Goal: Complete application form

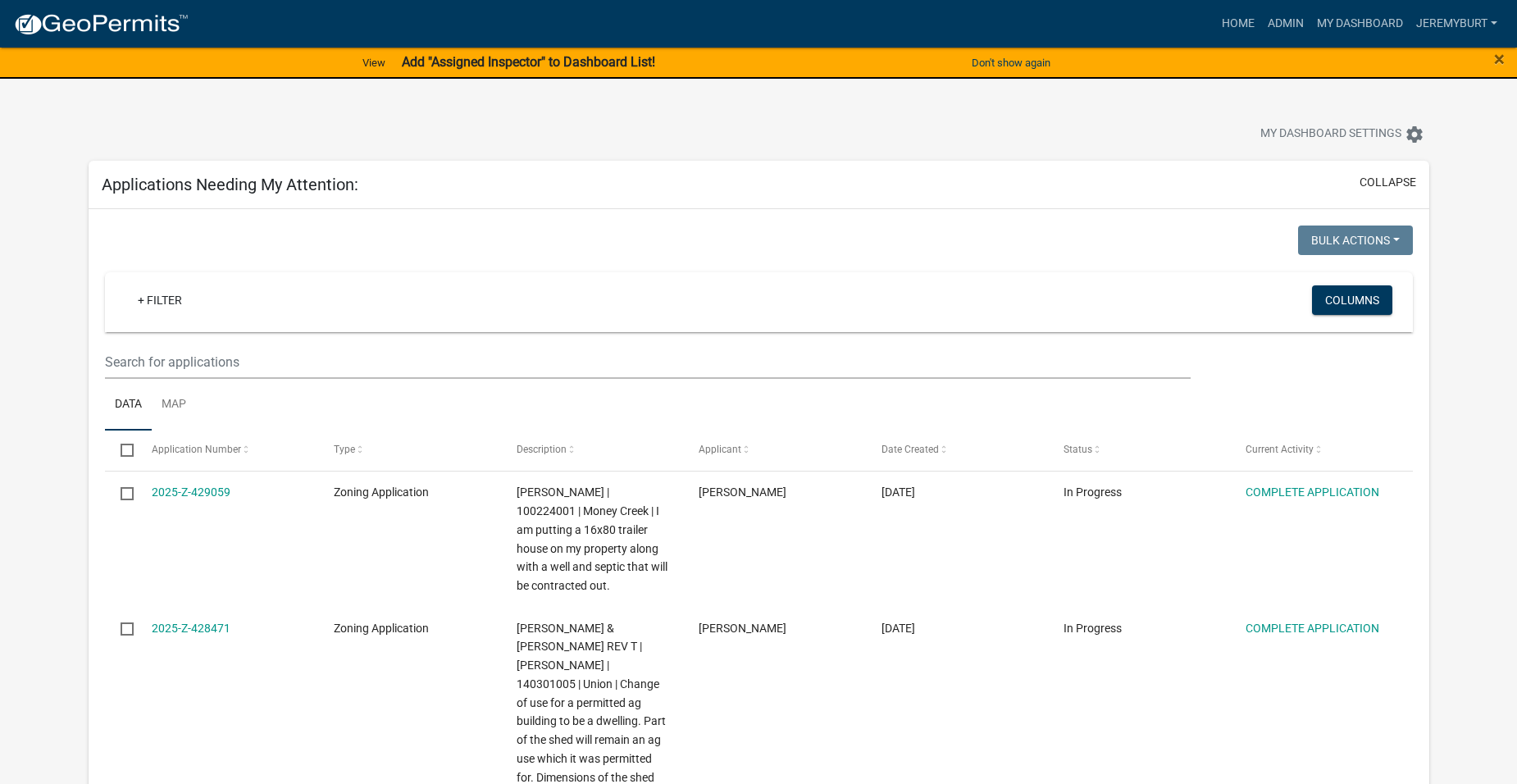
select select "1: 25"
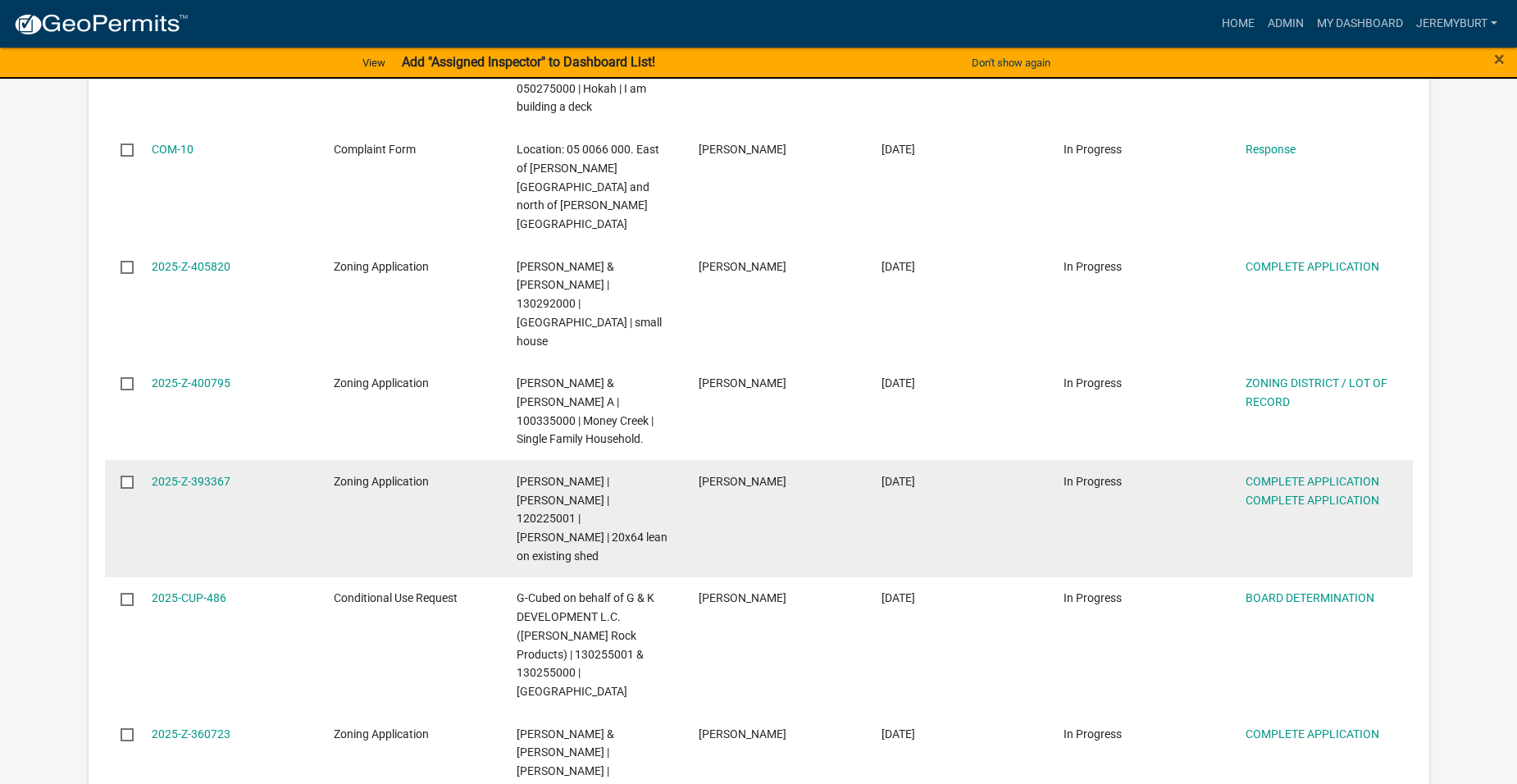
scroll to position [1803, 0]
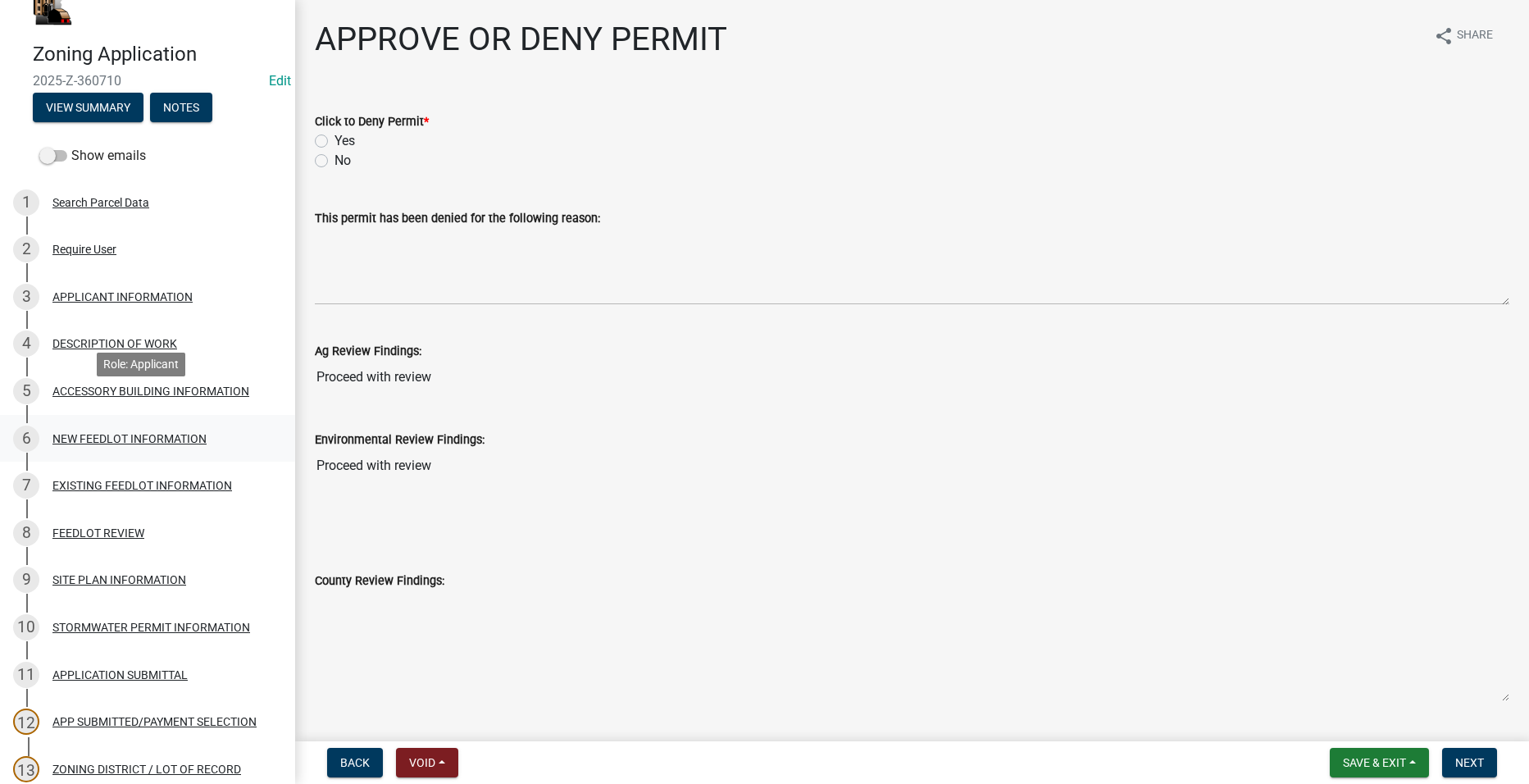
scroll to position [82, 0]
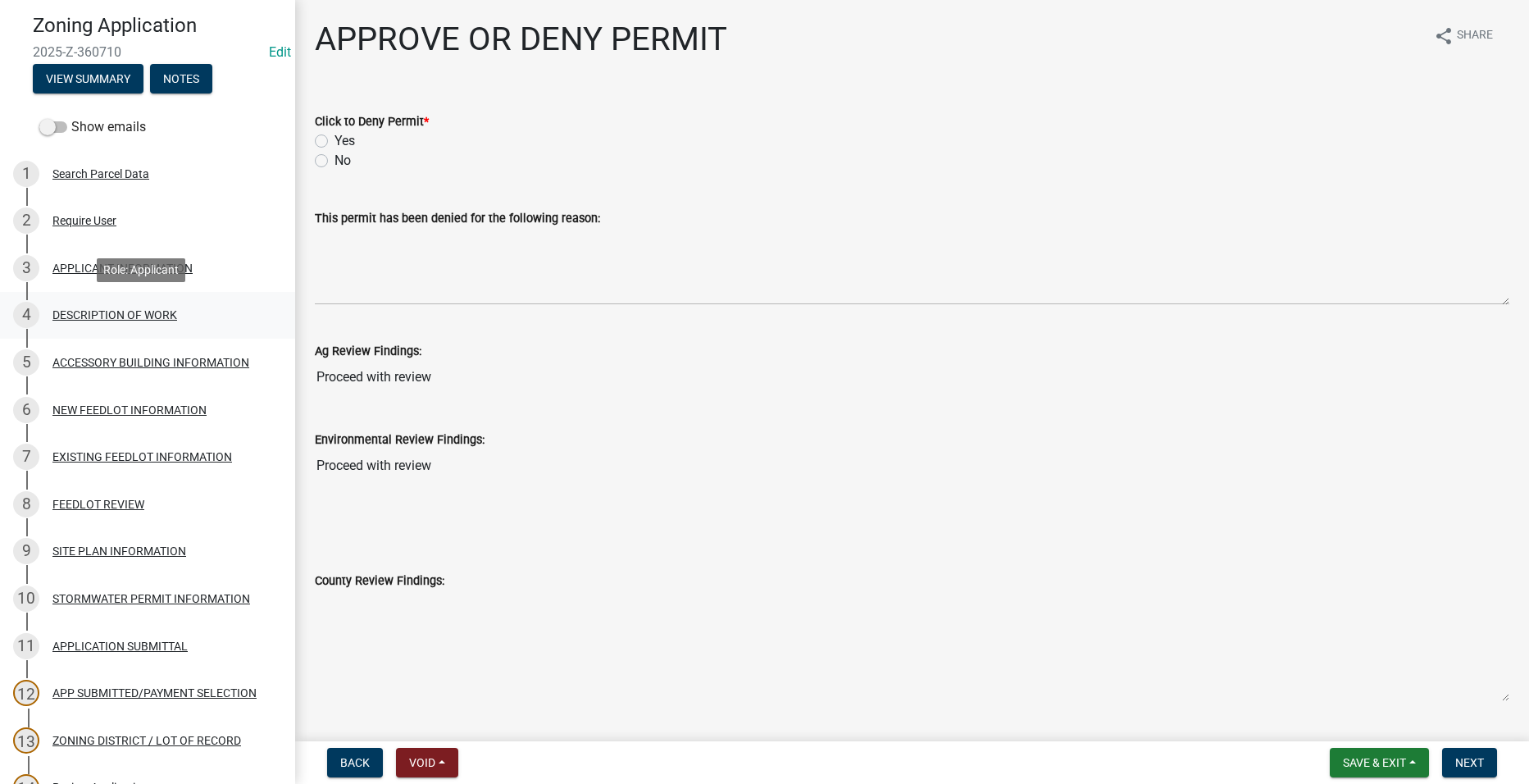
click at [145, 317] on div "DESCRIPTION OF WORK" at bounding box center [115, 314] width 124 height 11
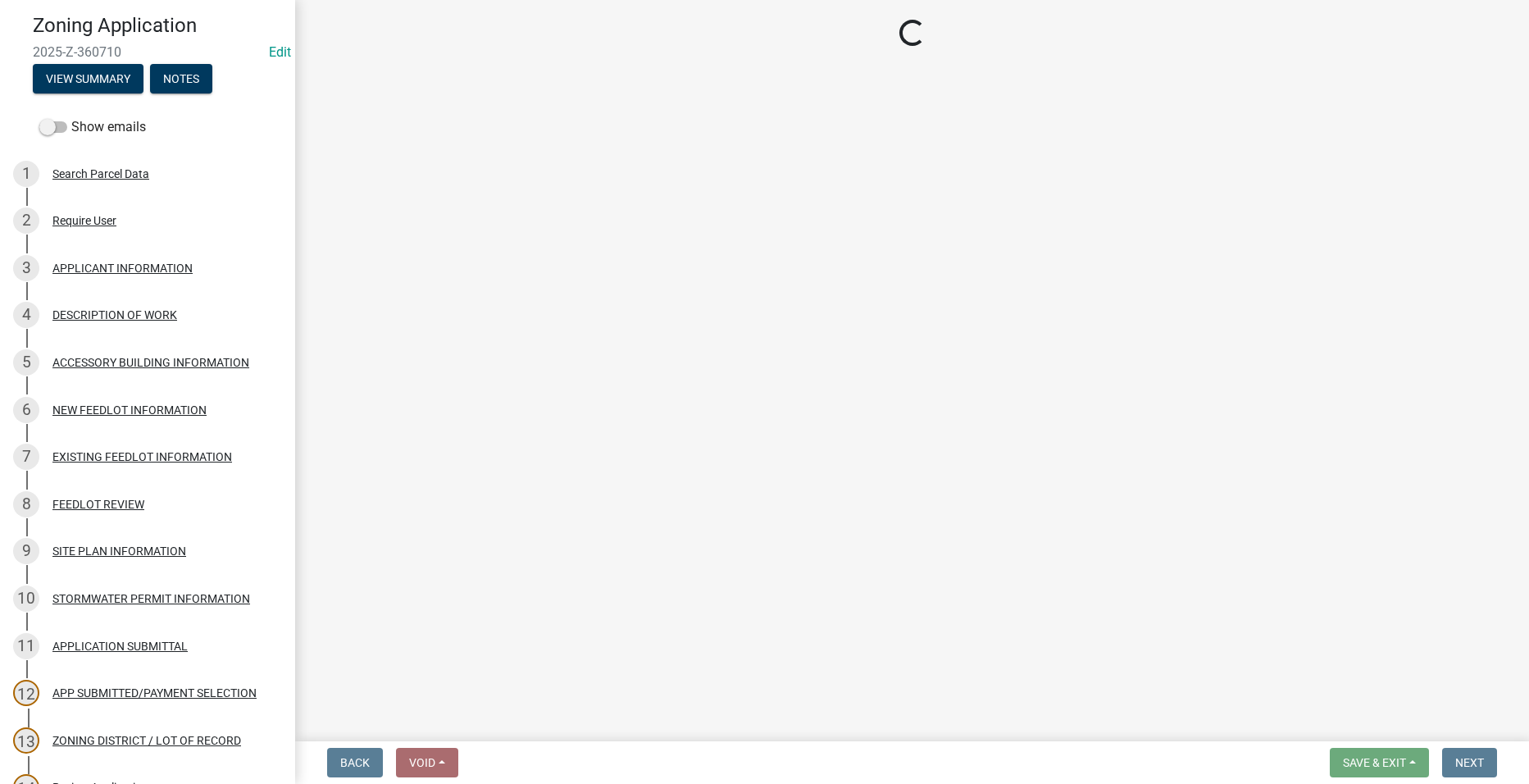
select select "8a50126a-ac8f-44d1-8890-2a914b053a60"
select select "6fa3780f-5db1-4692-8b38-e5e5a086efc1"
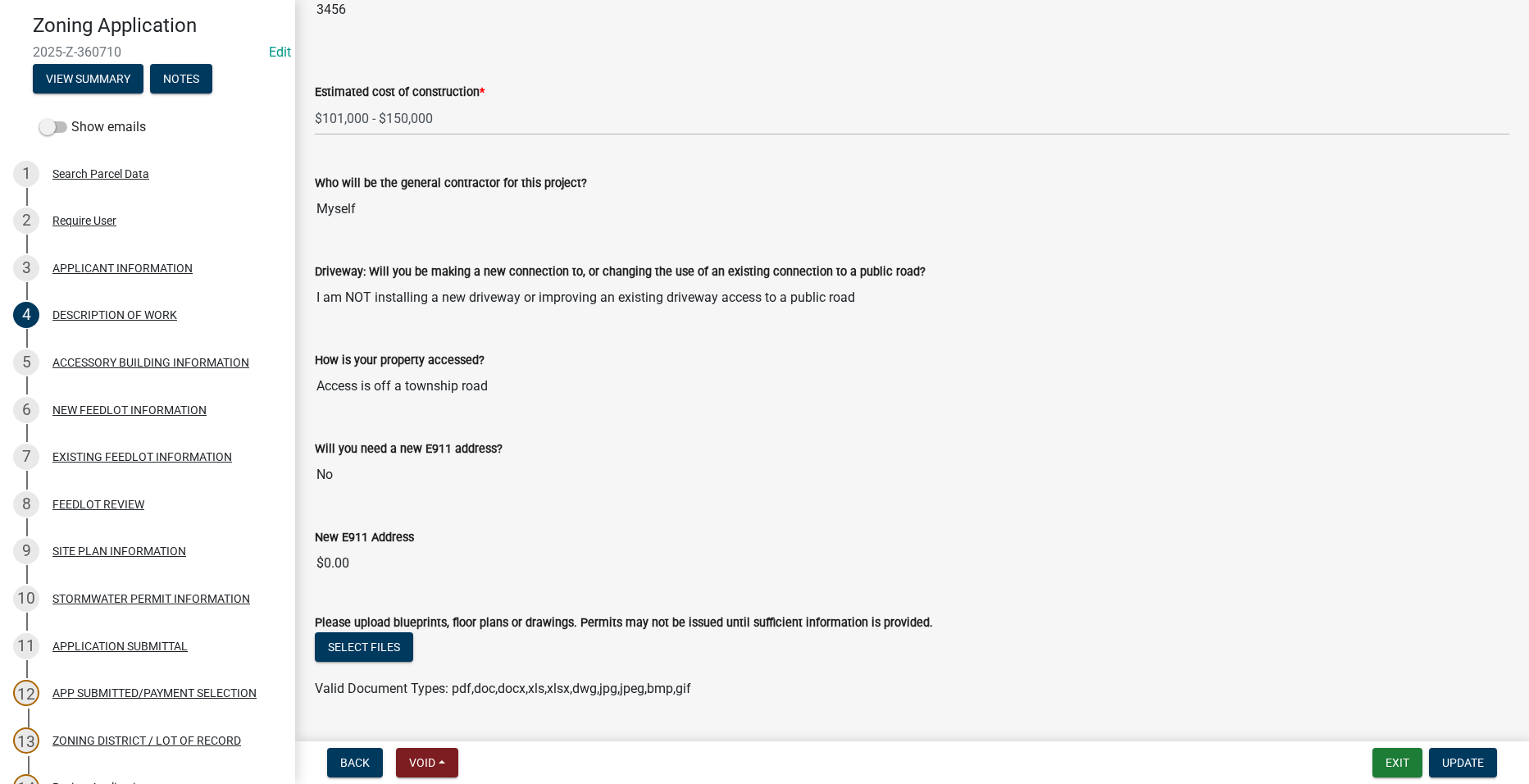
scroll to position [910, 0]
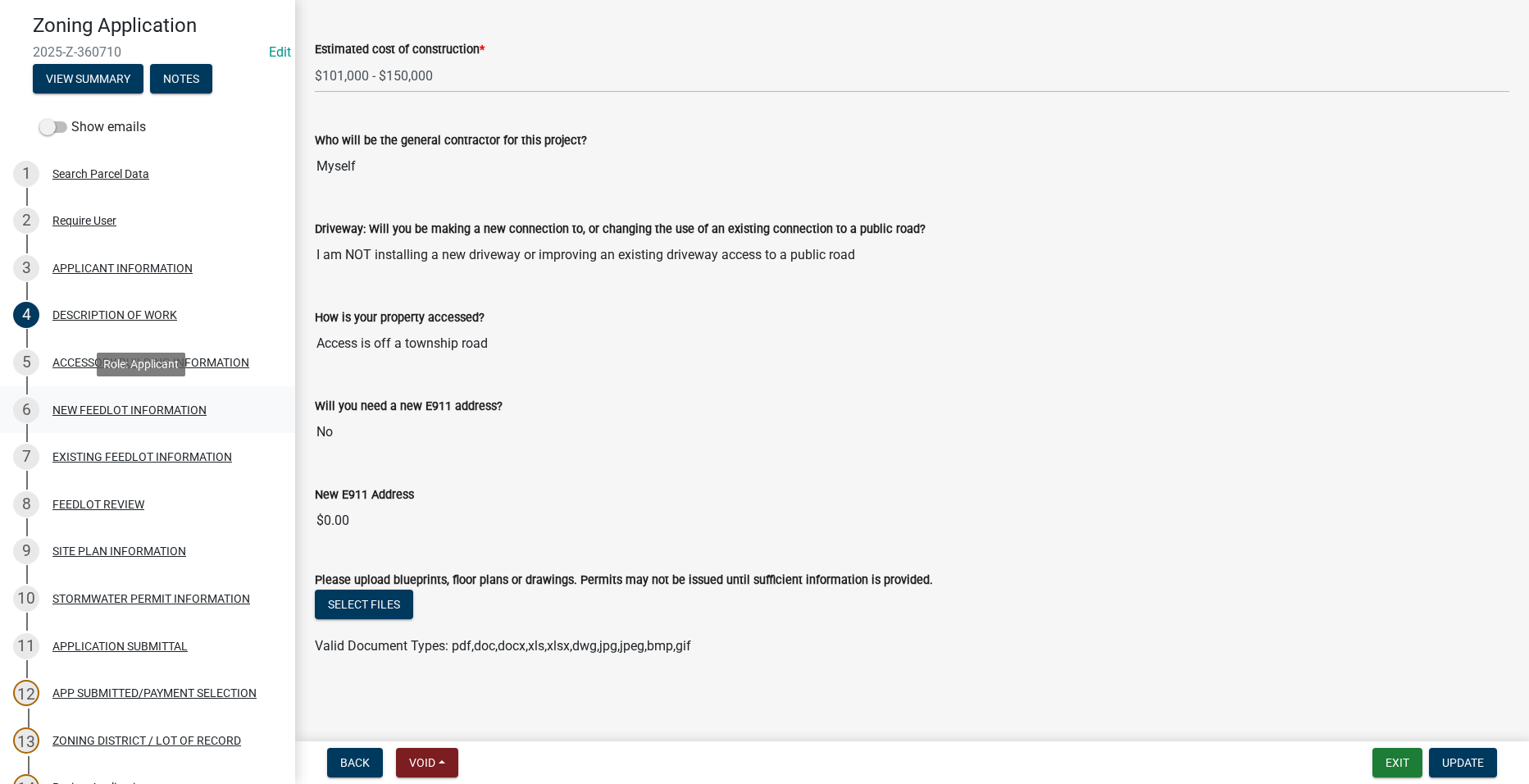
click at [113, 412] on div "NEW FEEDLOT INFORMATION" at bounding box center [130, 409] width 154 height 11
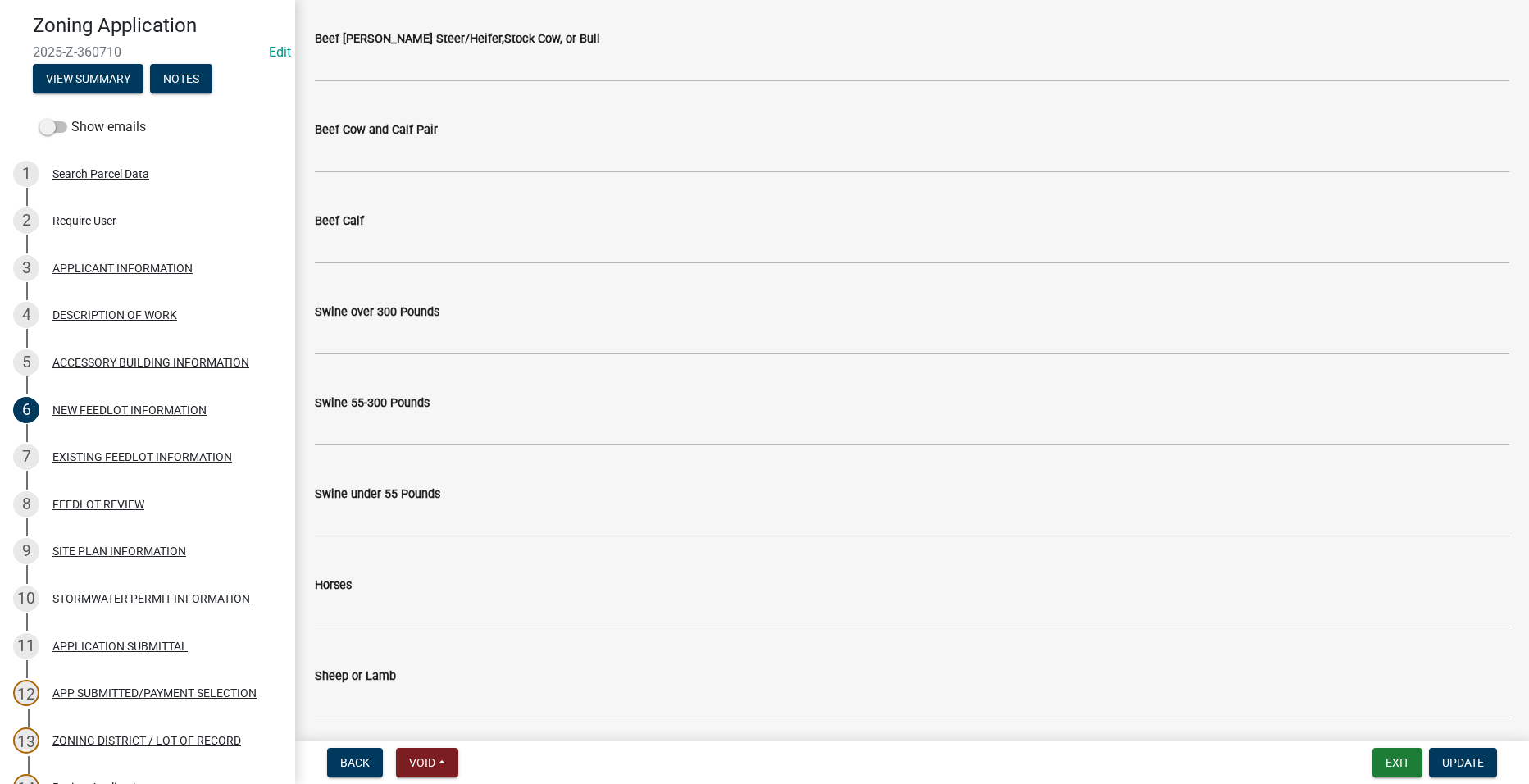
scroll to position [590, 0]
click at [164, 458] on div "EXISTING FEEDLOT INFORMATION" at bounding box center [143, 456] width 180 height 11
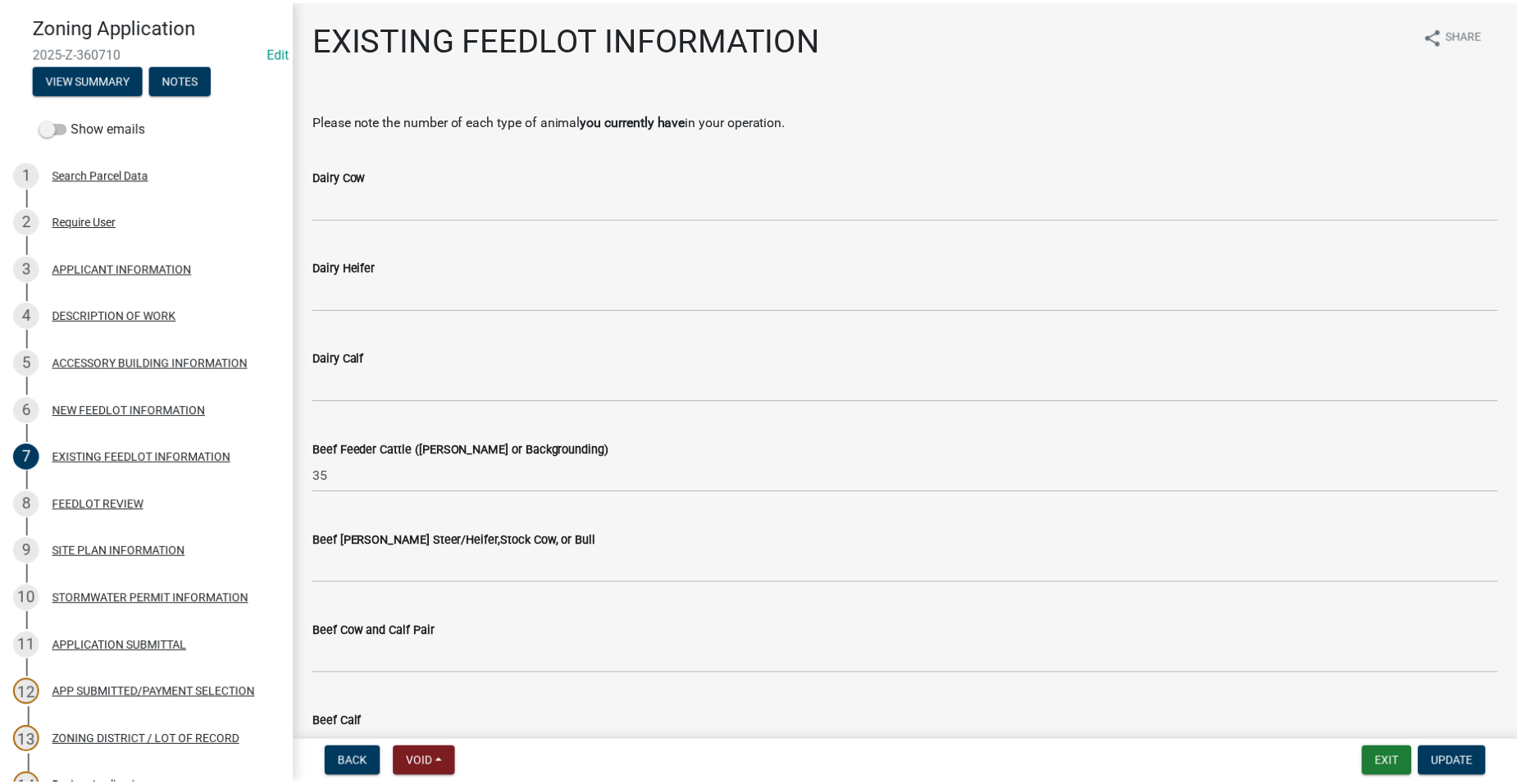
scroll to position [0, 0]
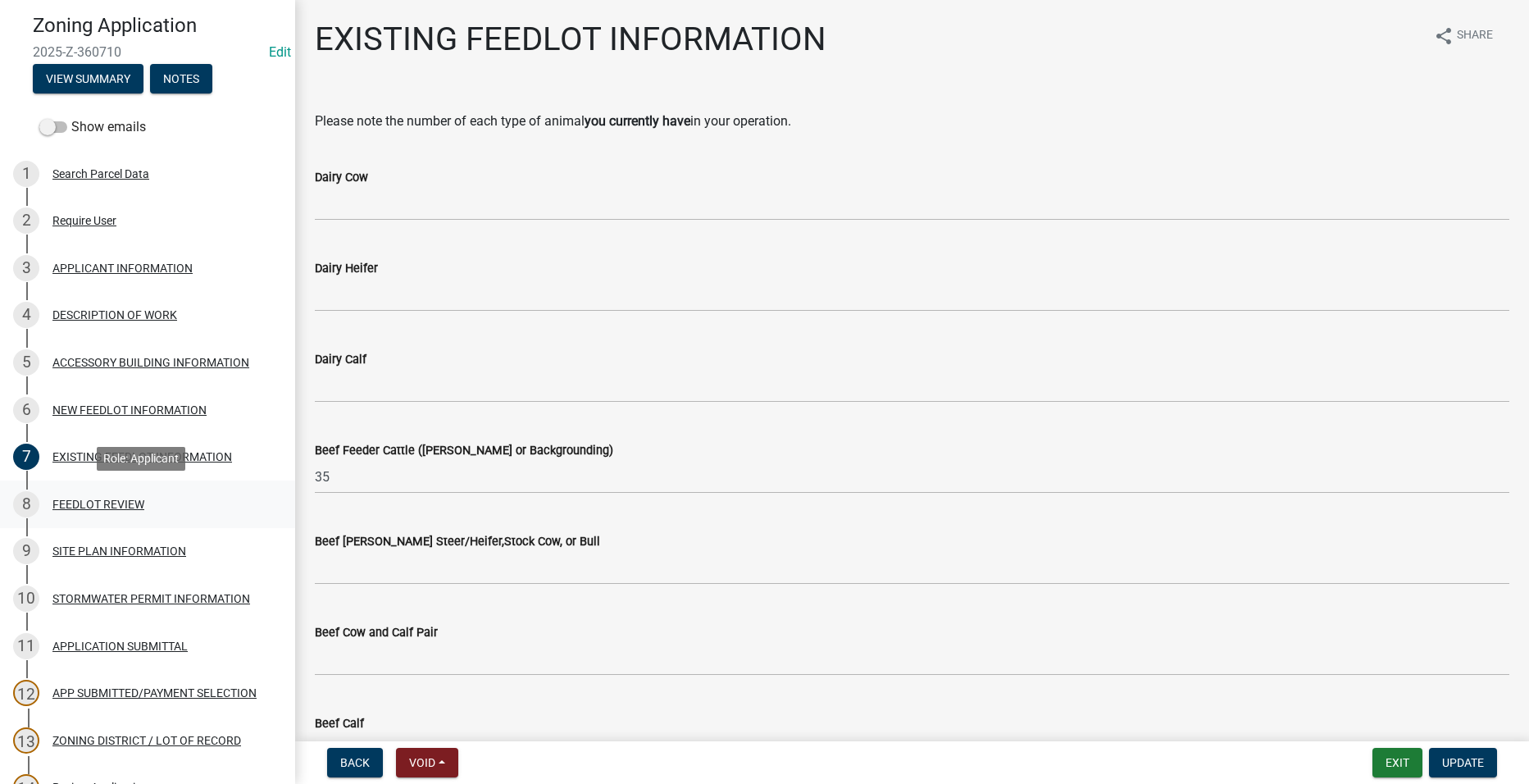
click at [94, 503] on div "FEEDLOT REVIEW" at bounding box center [98, 503] width 92 height 11
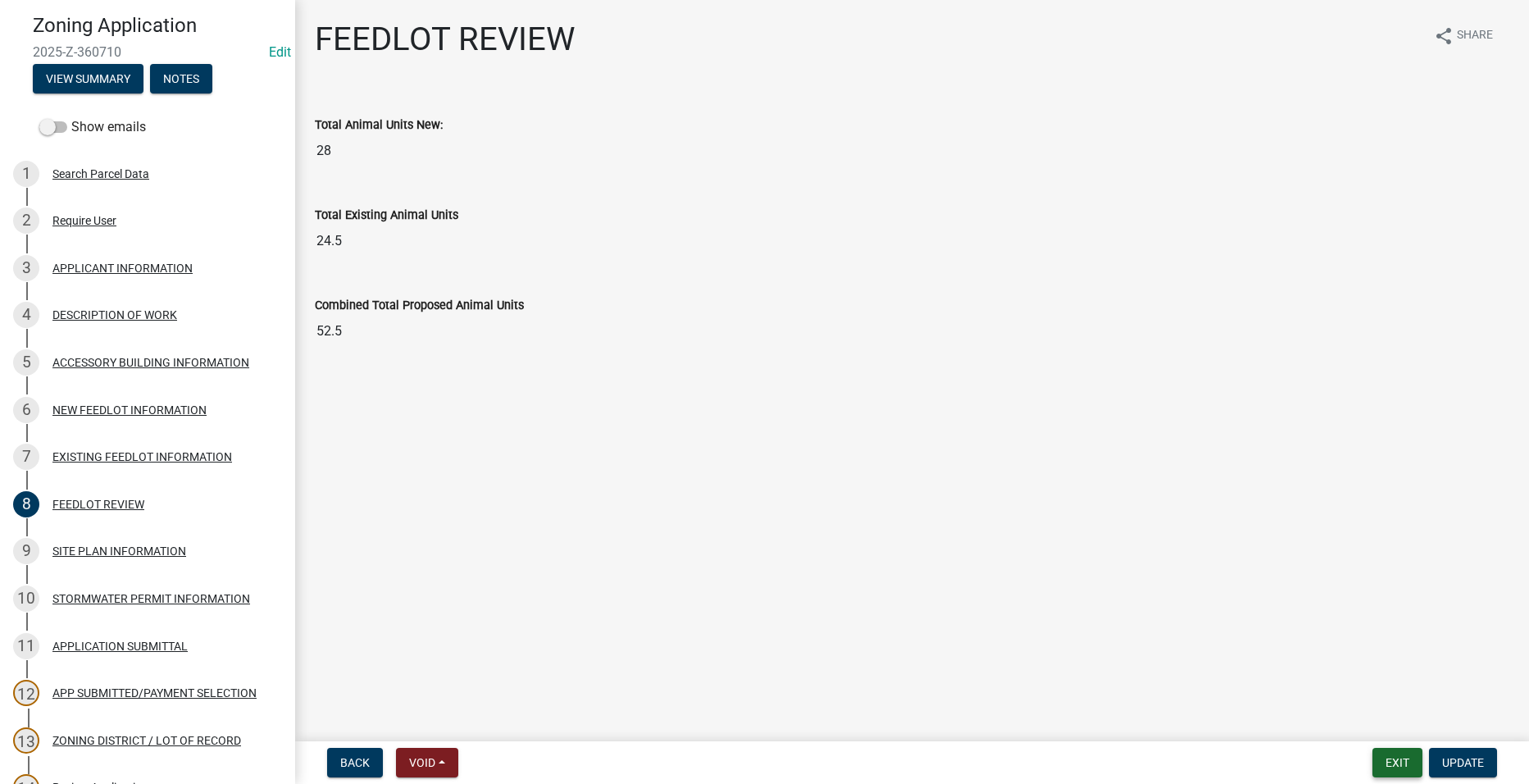
click at [1399, 765] on button "Exit" at bounding box center [1398, 762] width 50 height 29
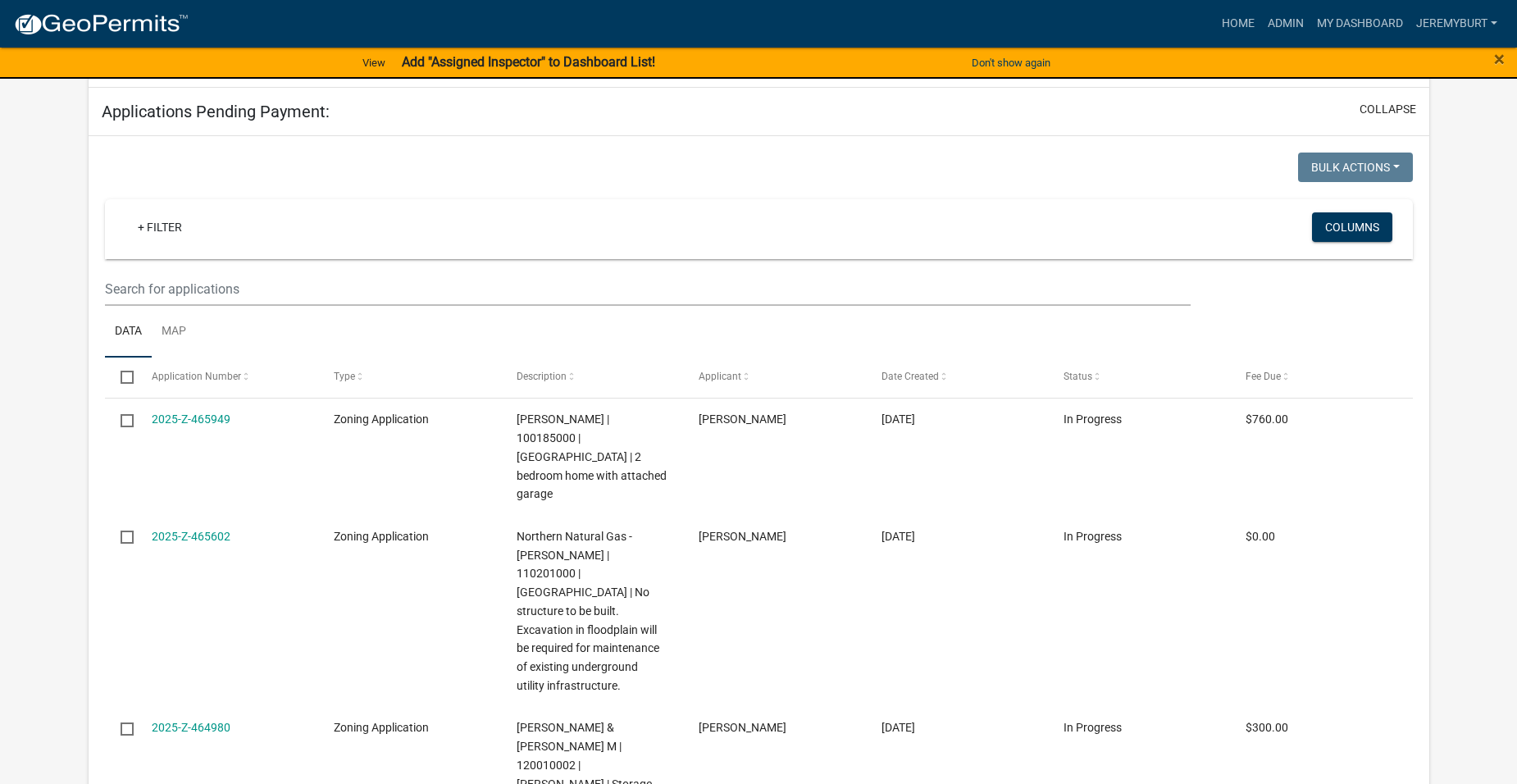
scroll to position [410, 0]
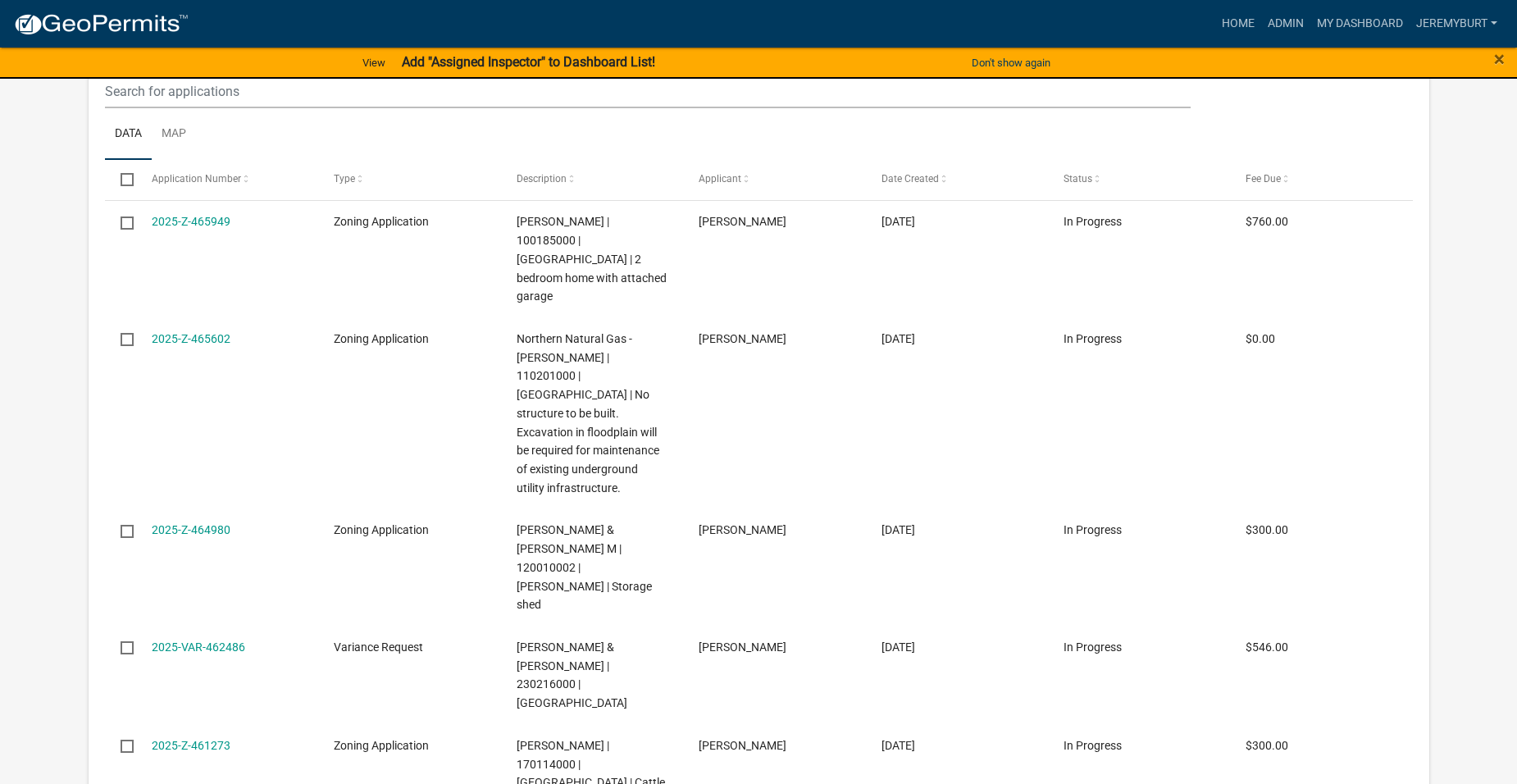
select select "1: 25"
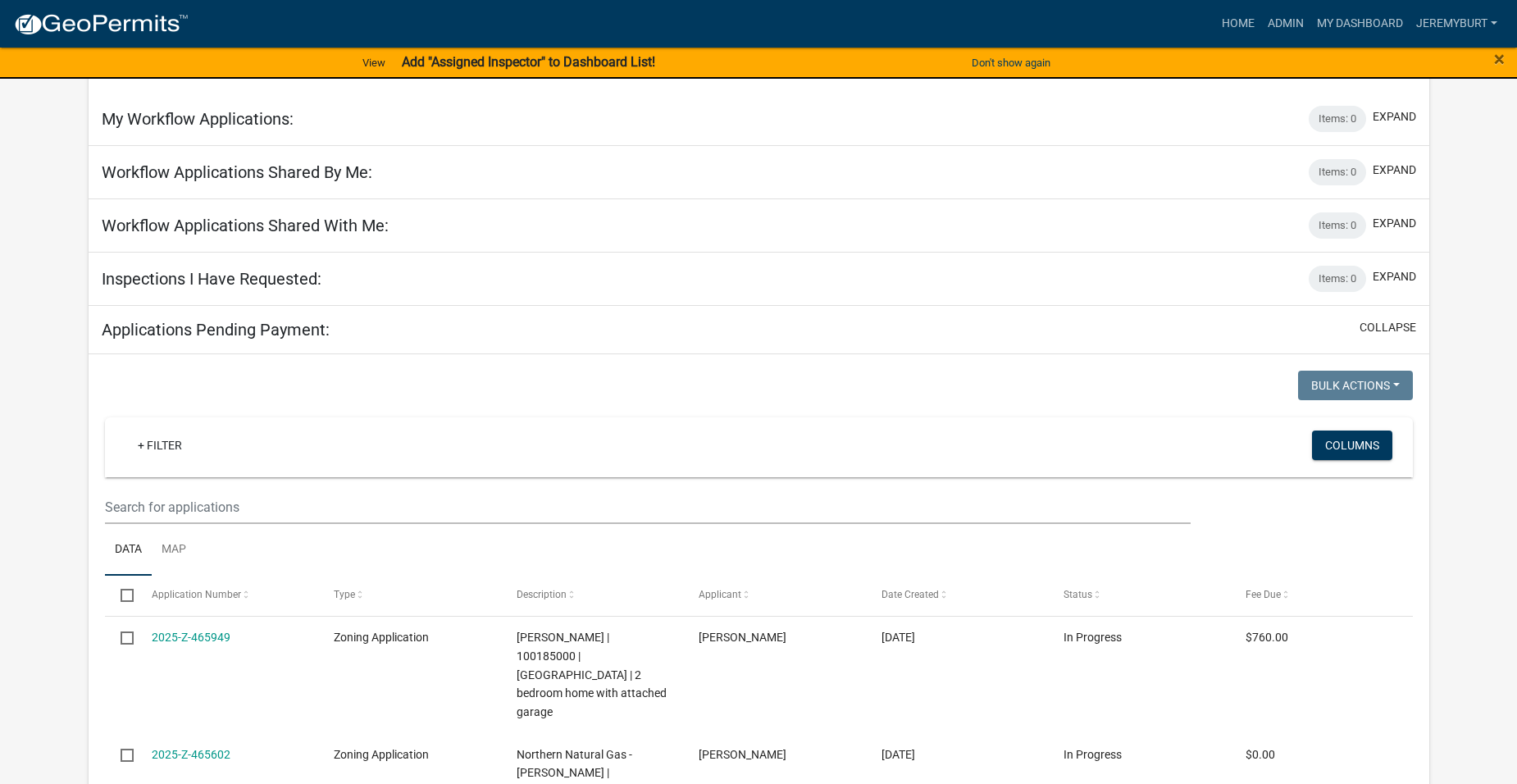
scroll to position [3783, 0]
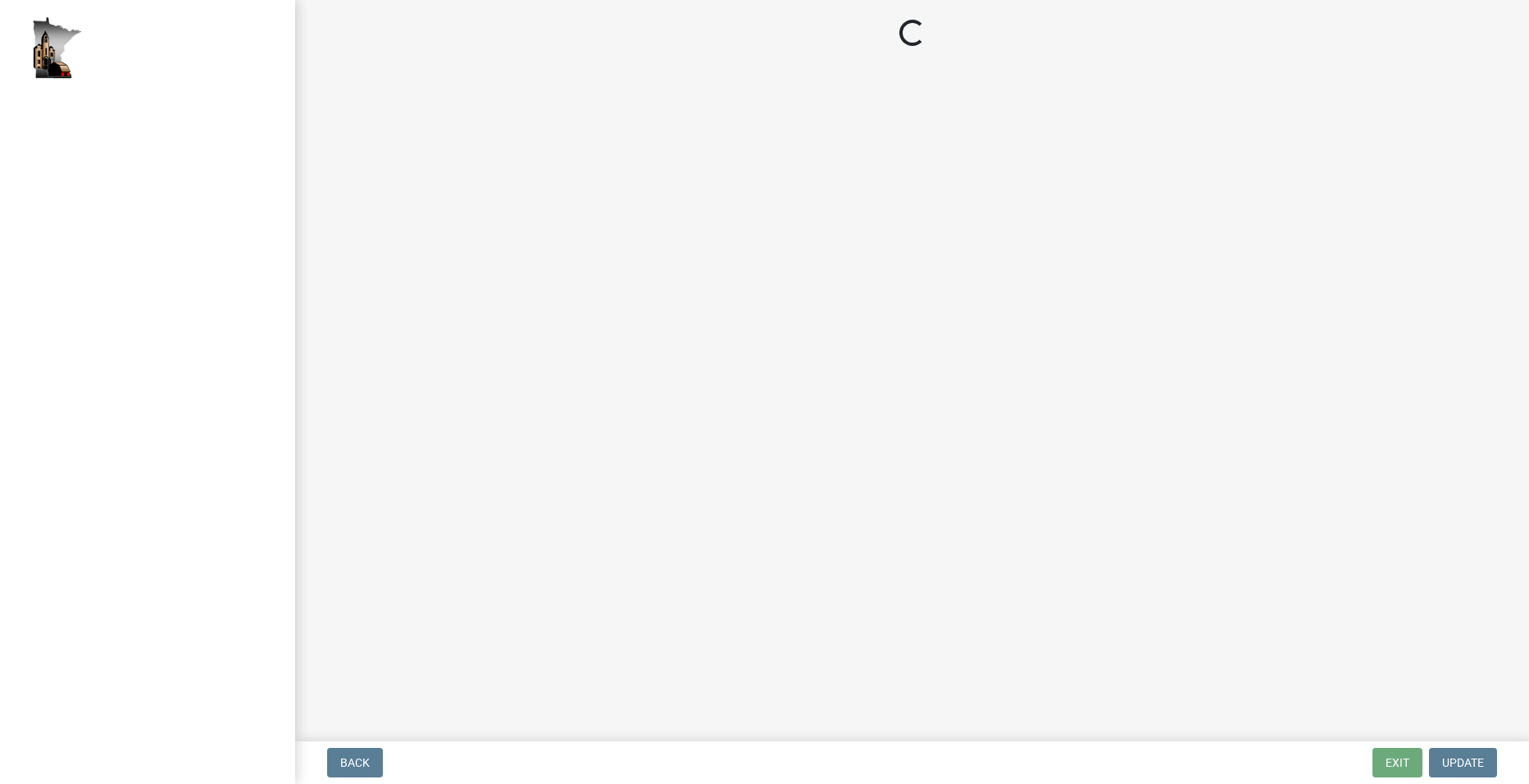
select select "2: 1"
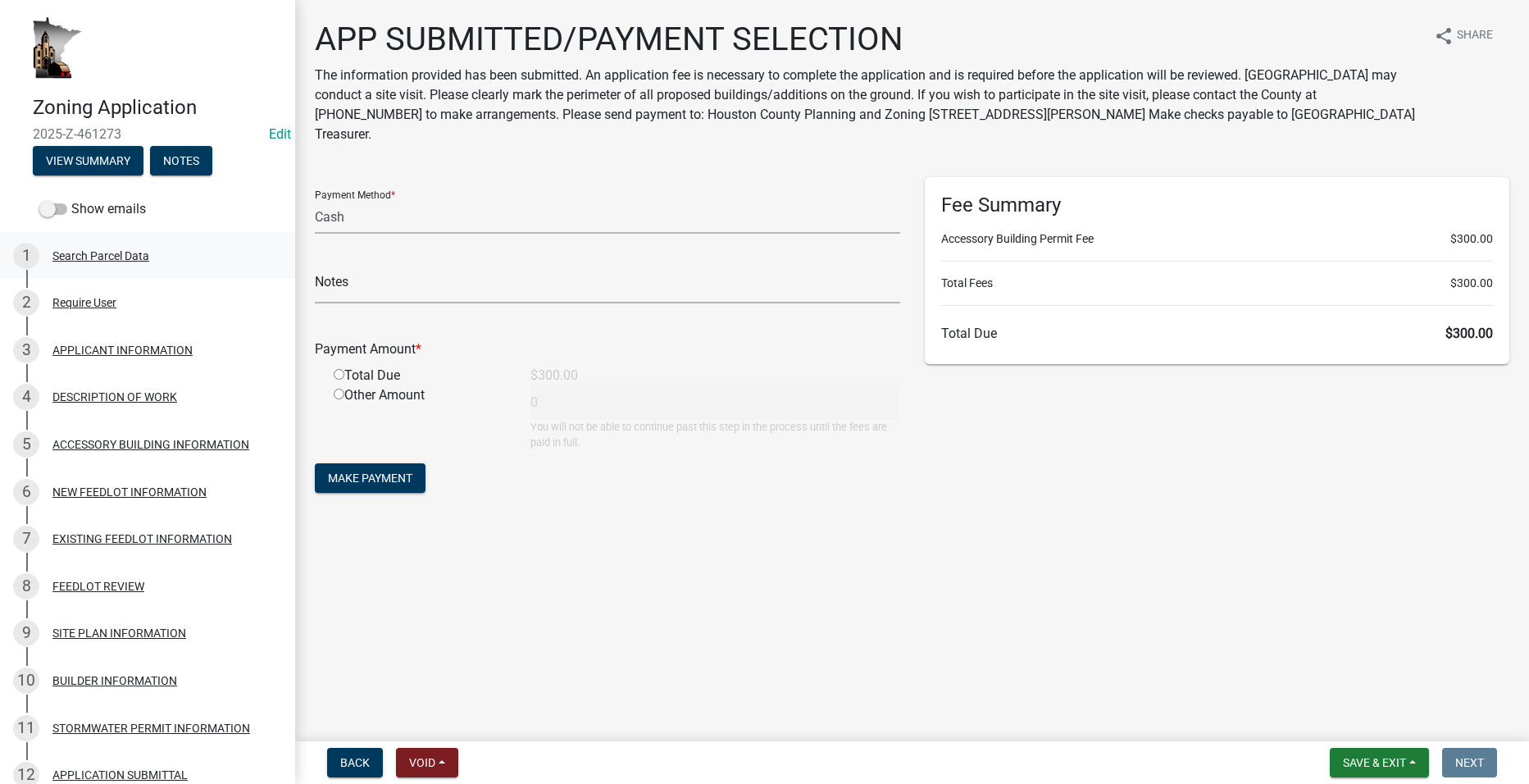
click at [114, 256] on div "Search Parcel Data" at bounding box center [101, 256] width 97 height 11
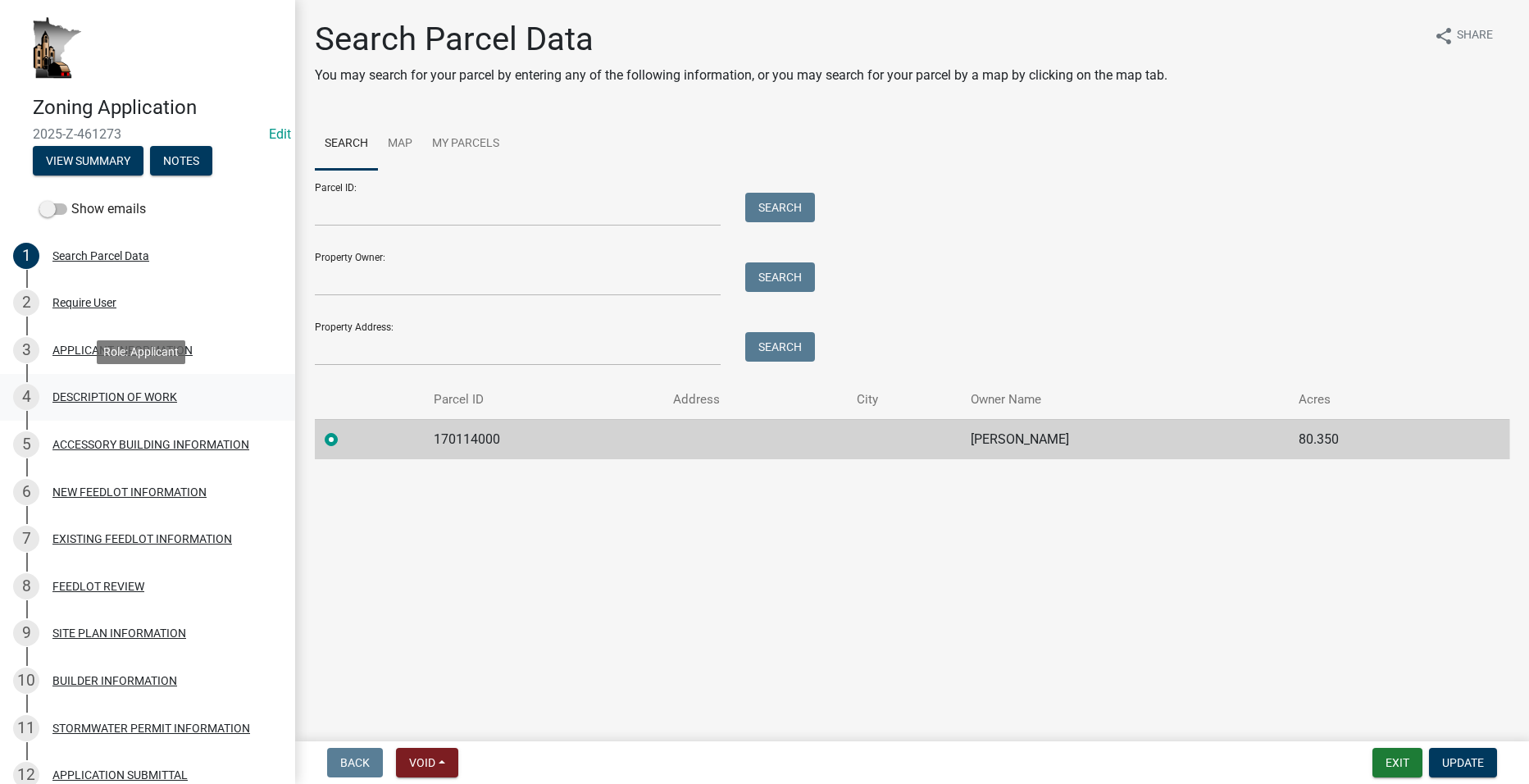
click at [137, 389] on div "4 DESCRIPTION OF WORK" at bounding box center [141, 396] width 256 height 26
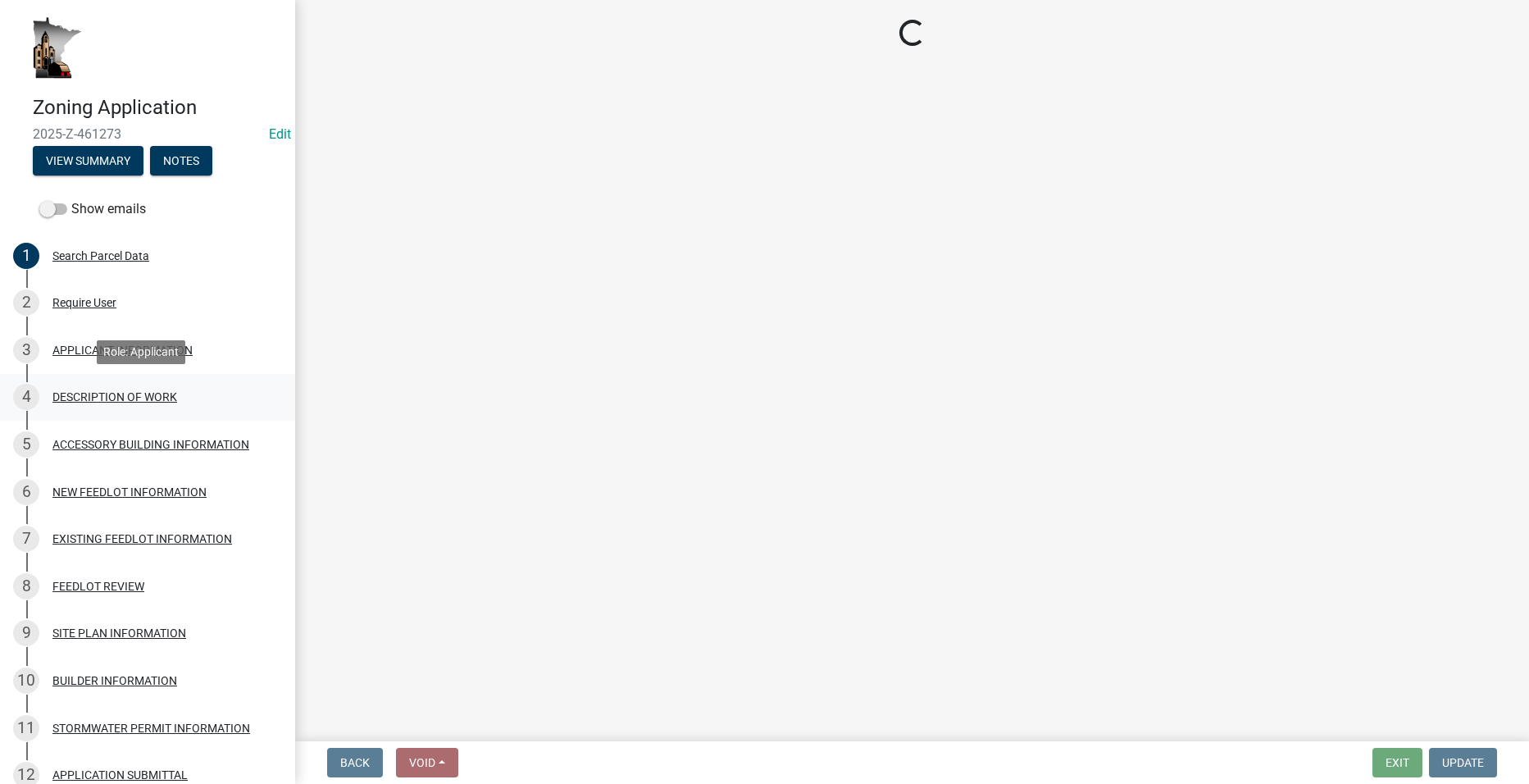
select select "b3a6beee-04a6-4ced-bc5d-3a63bafb7701"
select select "8a50126a-ac8f-44d1-8890-2a914b053a60"
select select "6fa3780f-5db1-4692-8b38-e5e5a086efc1"
select select "4bd12ca6-4a20-42a0-933f-fd6ef7b65674"
select select "865858fb-cec4-4771-ade1-629df977e661"
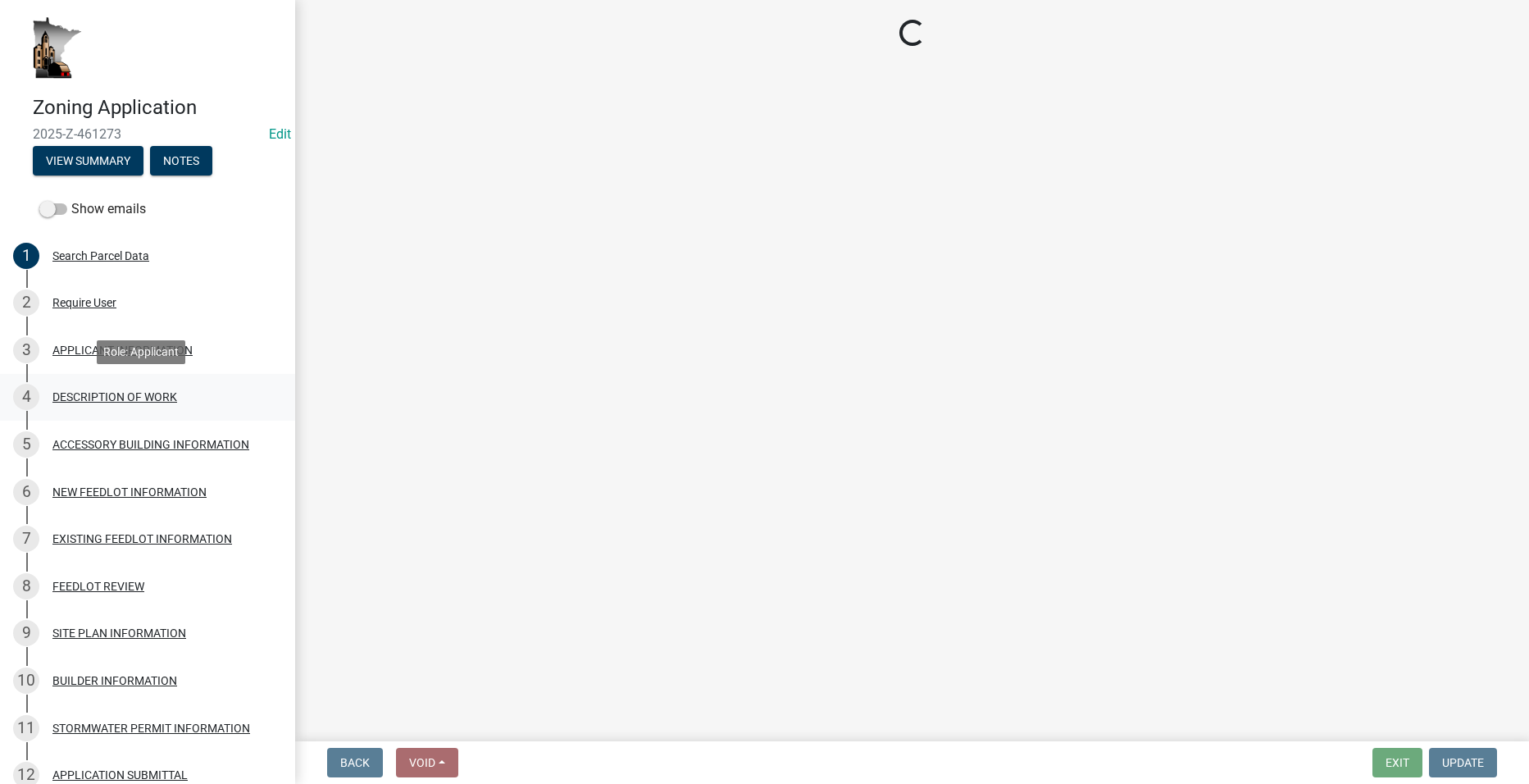
select select "c0af4bca-2ac9-43a4-954a-b6dfd2bb8fae"
select select "79149638-379e-4eb8-8707-a078303474c9"
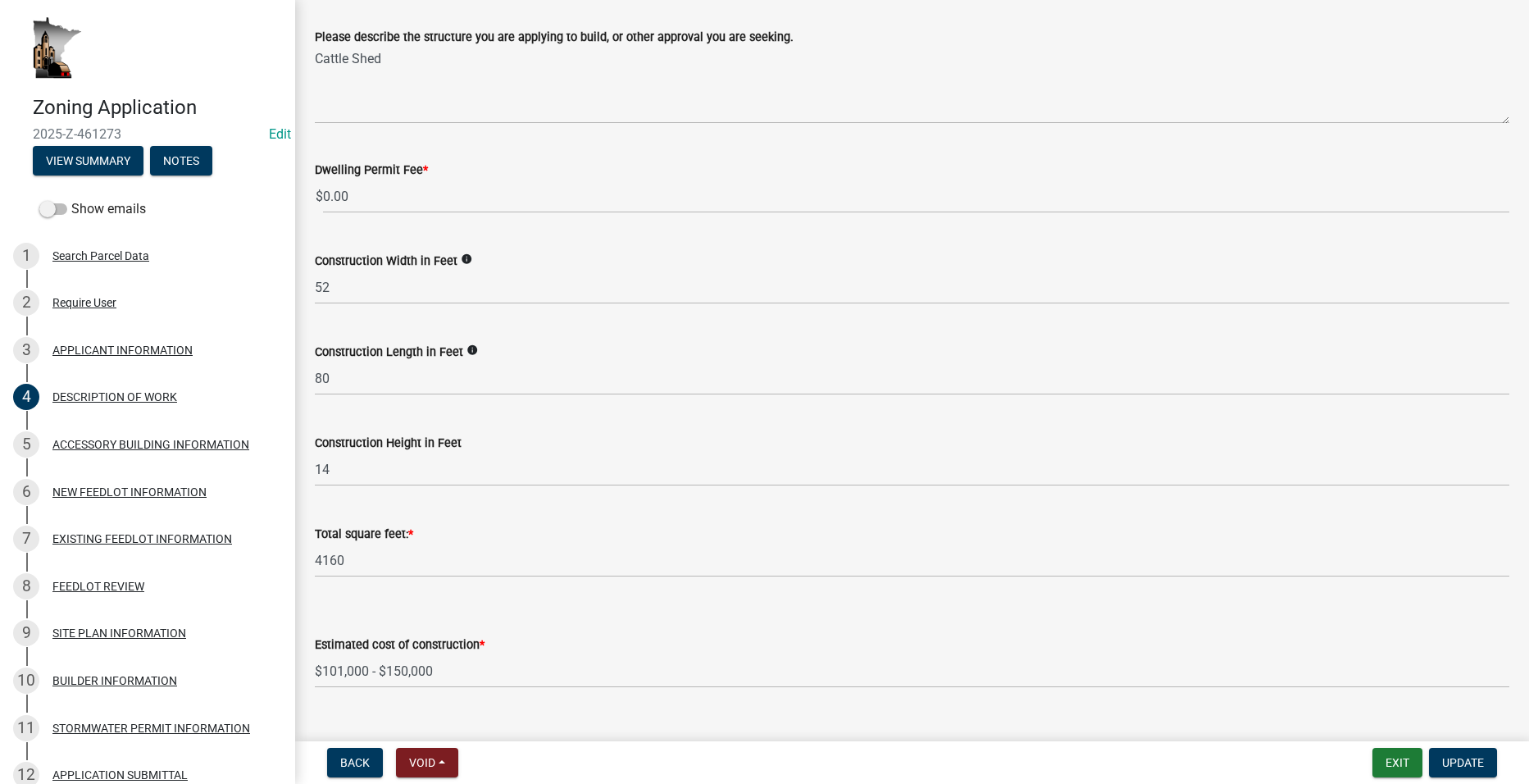
scroll to position [328, 0]
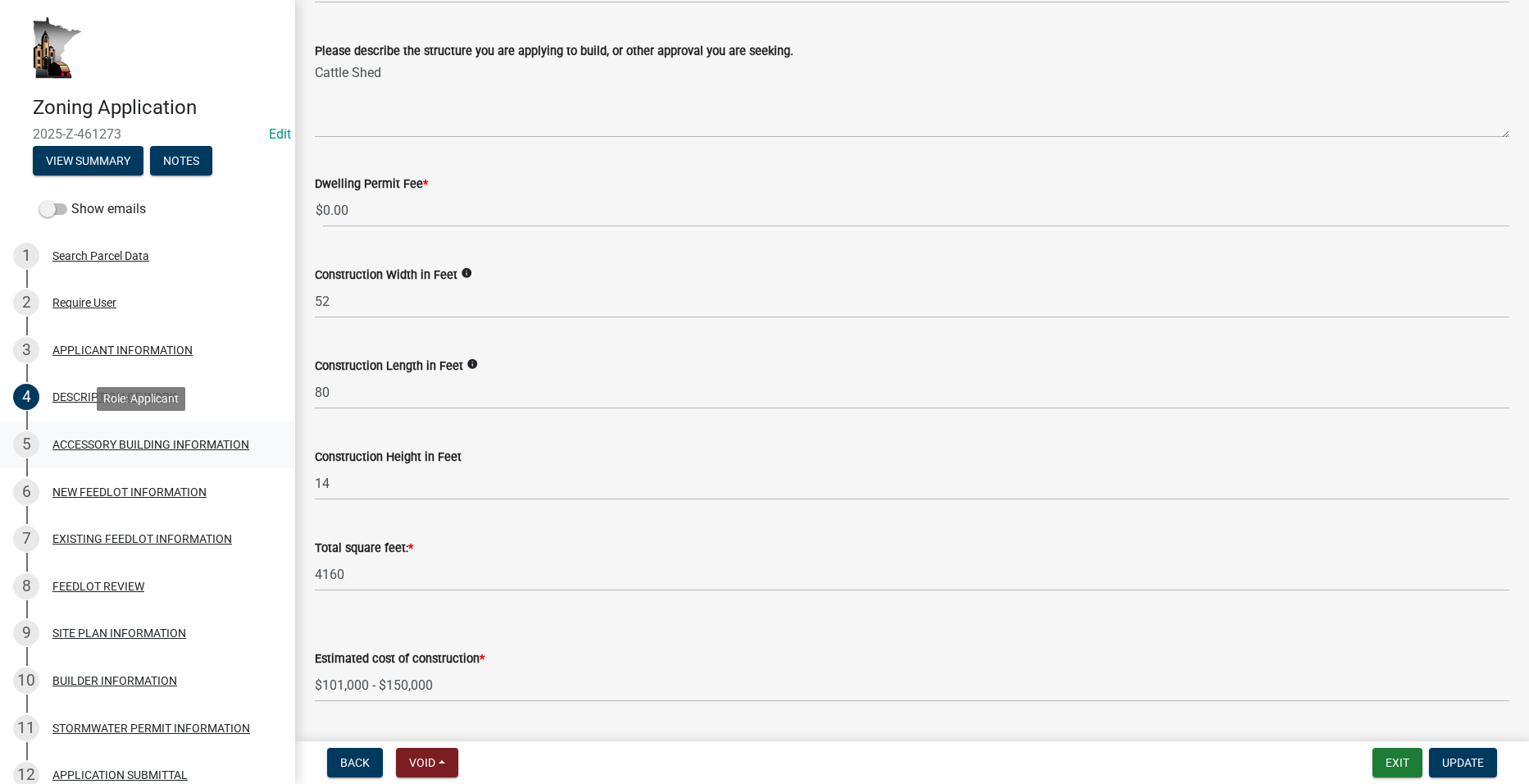
click at [96, 441] on div "ACCESSORY BUILDING INFORMATION" at bounding box center [151, 444] width 197 height 11
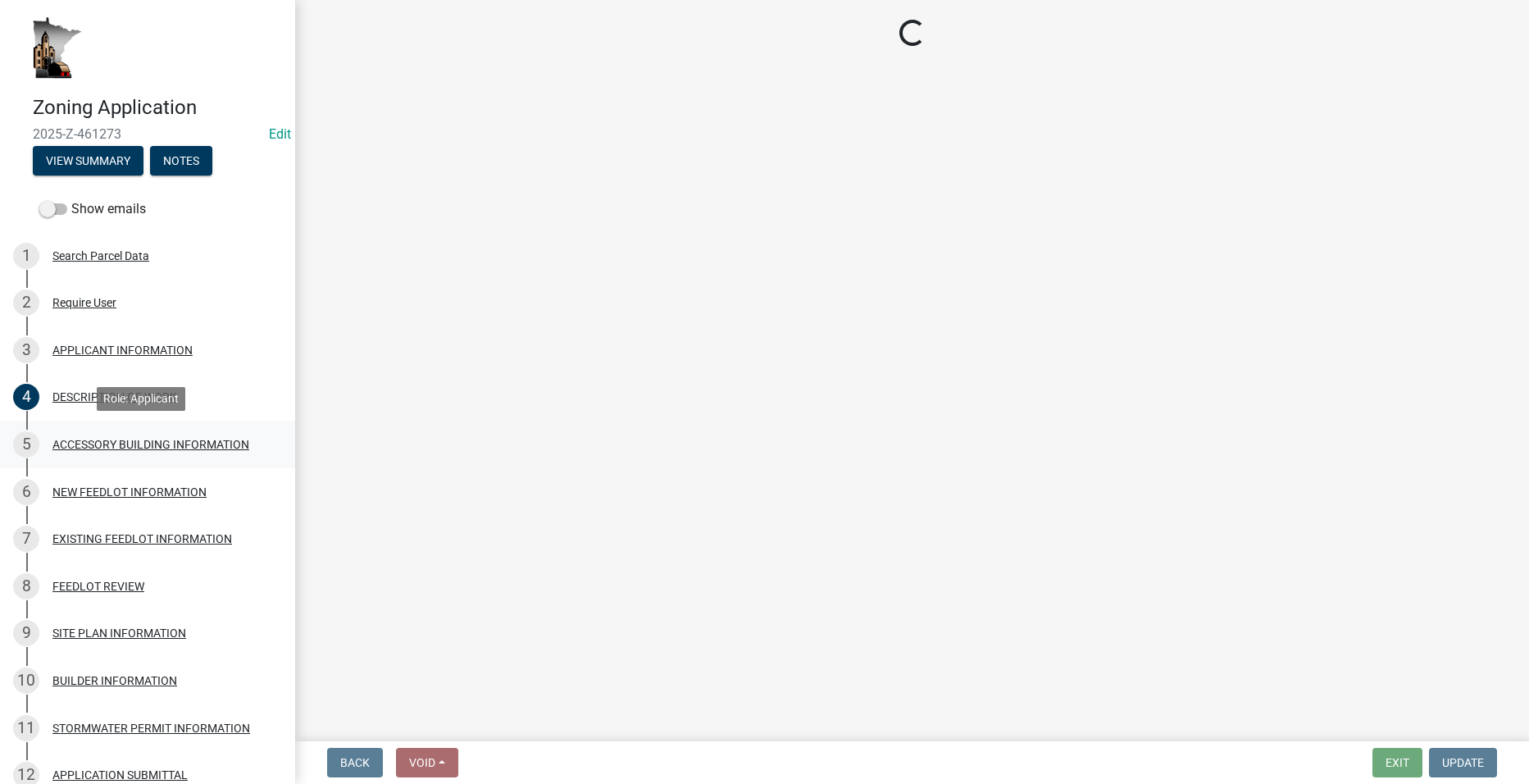
select select "ea2785e3-9e58-4562-b2ed-41a70a2b747b"
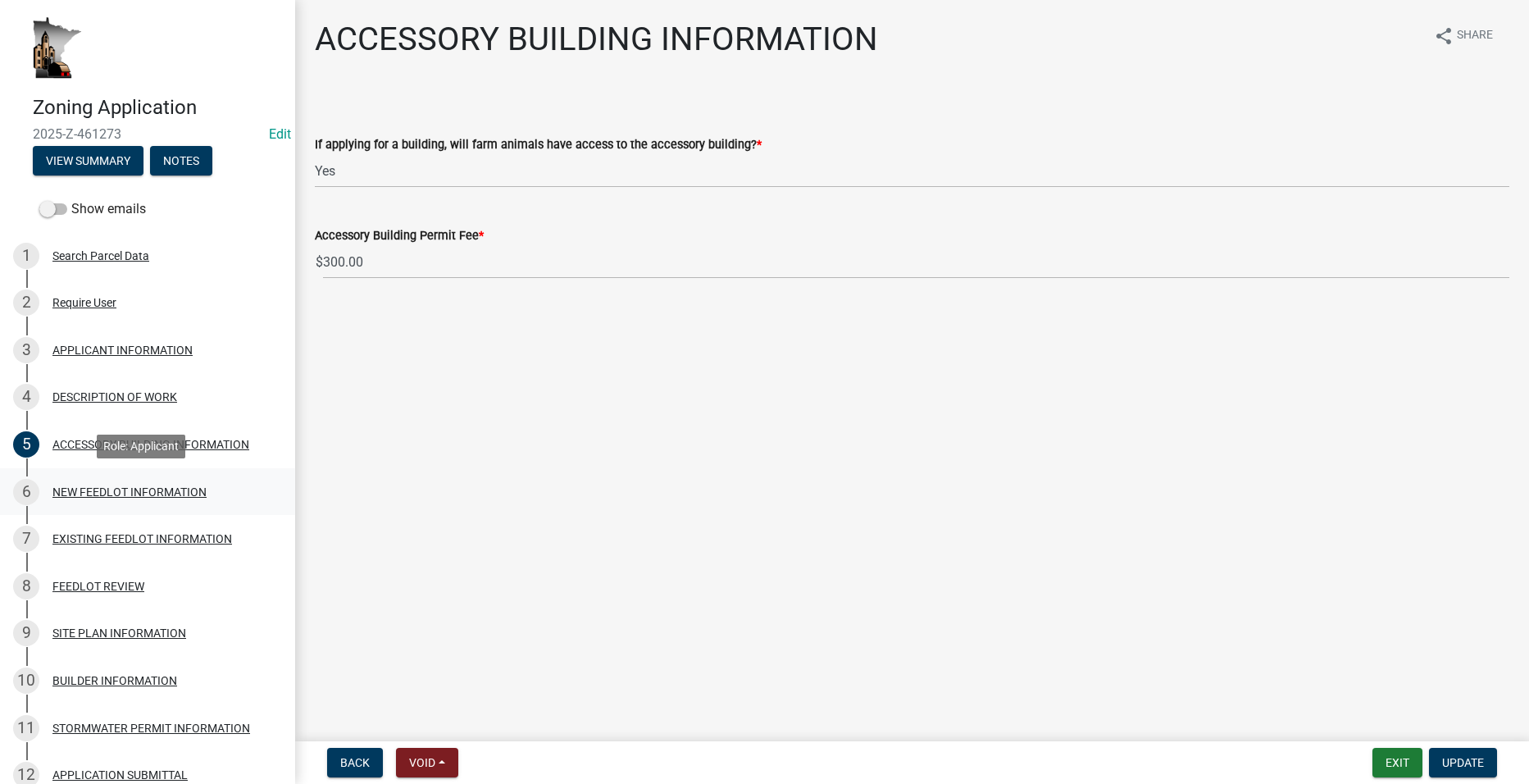
click at [119, 486] on div "NEW FEEDLOT INFORMATION" at bounding box center [130, 491] width 154 height 11
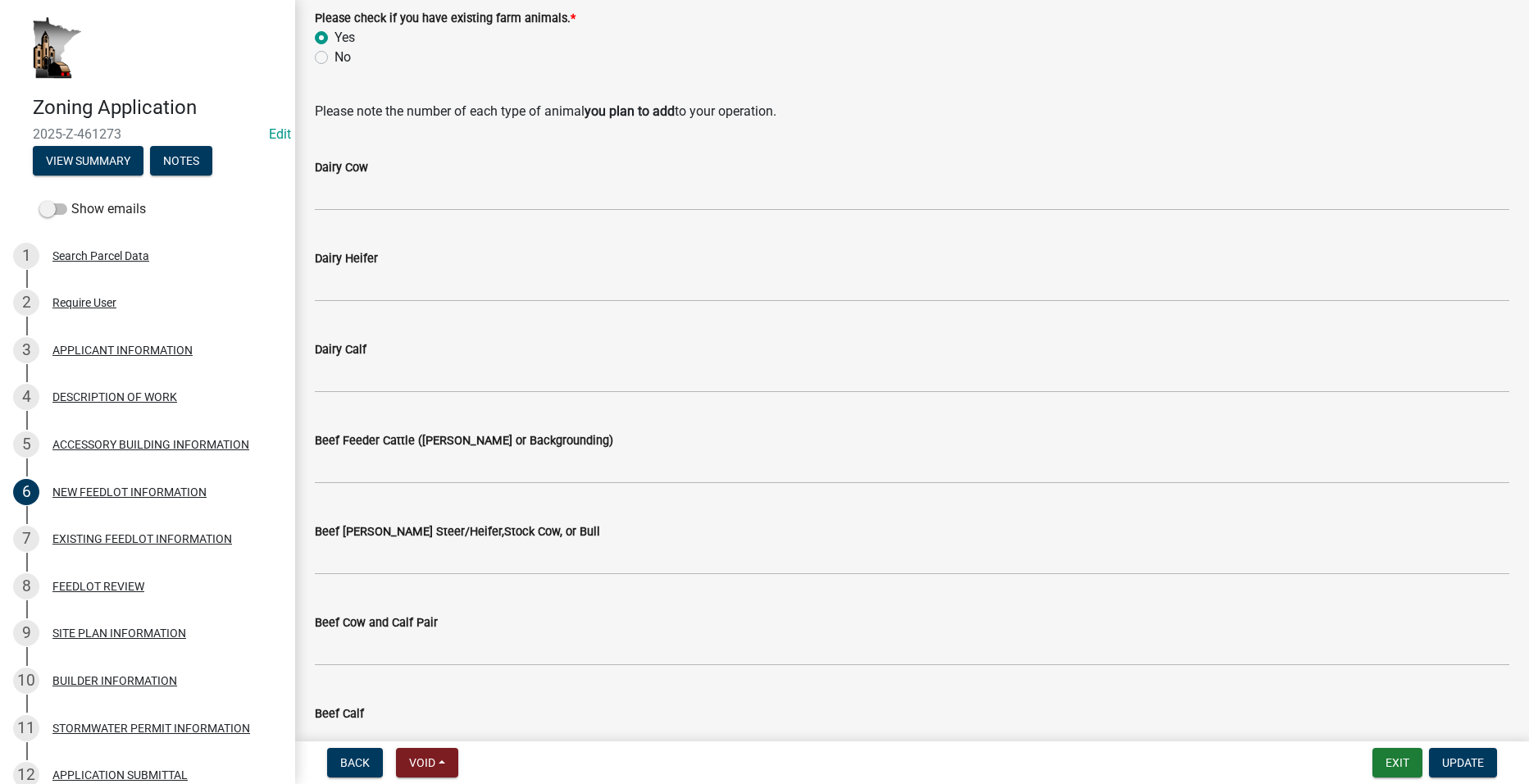
scroll to position [349, 0]
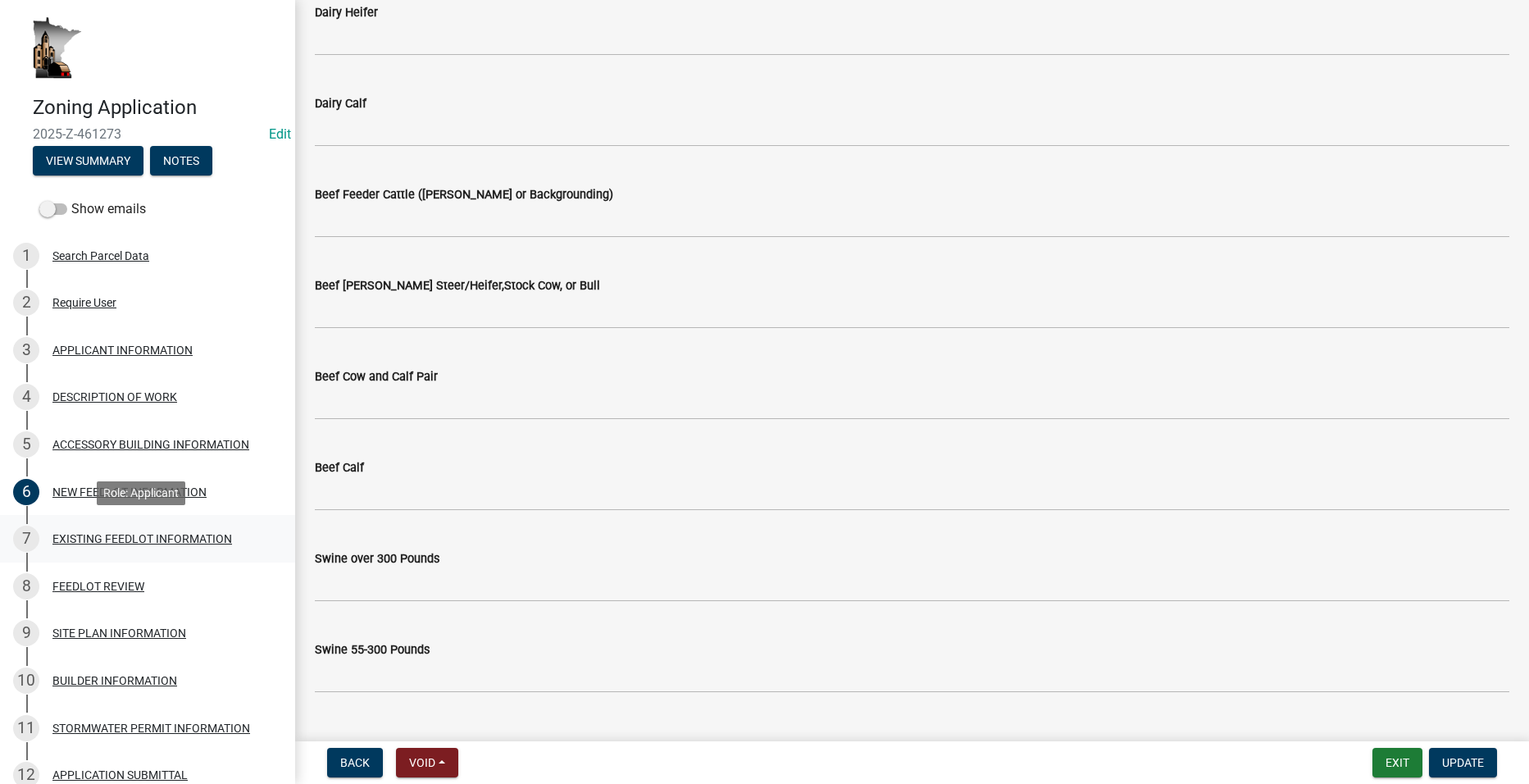
click at [148, 534] on div "EXISTING FEEDLOT INFORMATION" at bounding box center [143, 538] width 180 height 11
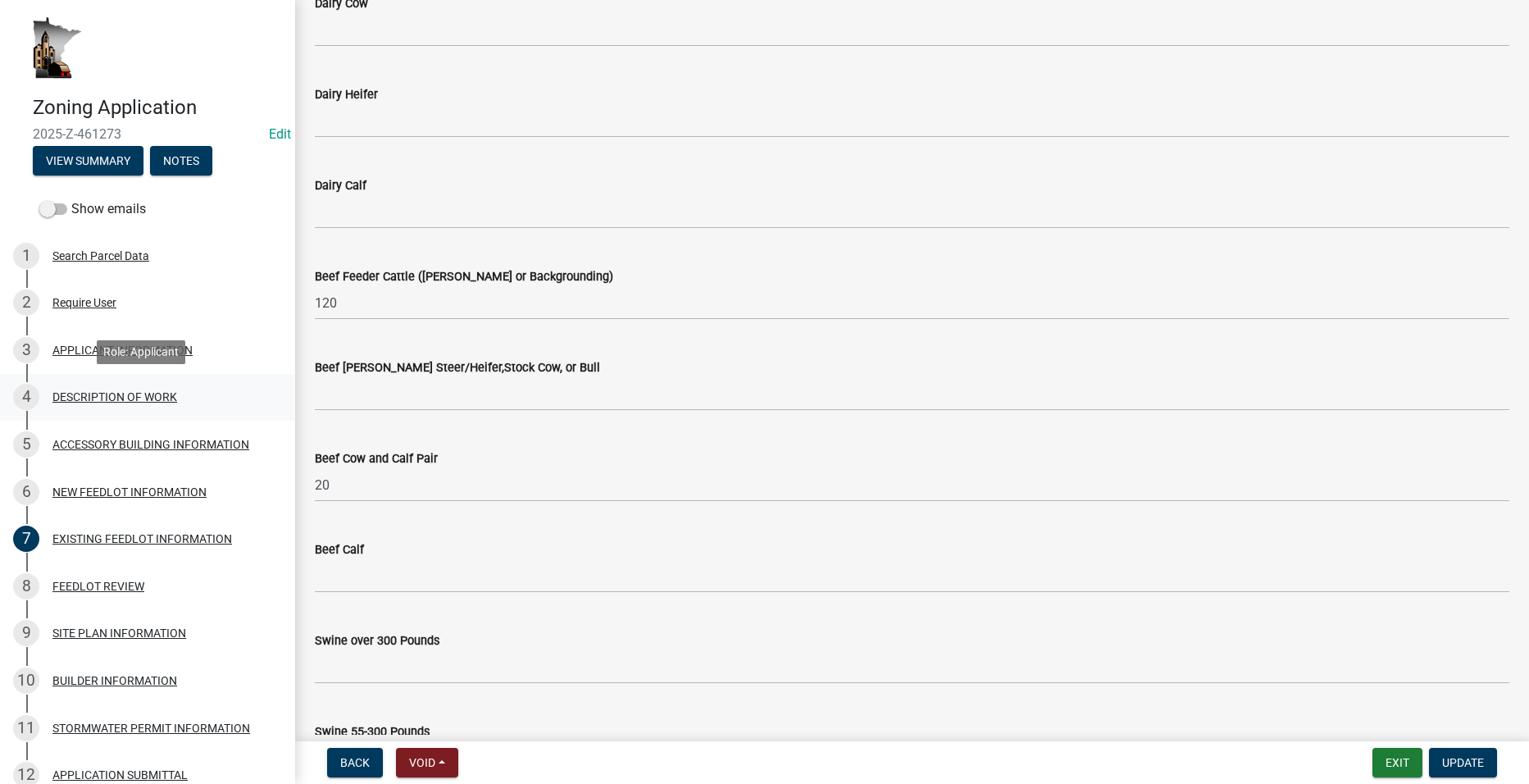
click at [93, 394] on div "DESCRIPTION OF WORK" at bounding box center [115, 396] width 124 height 11
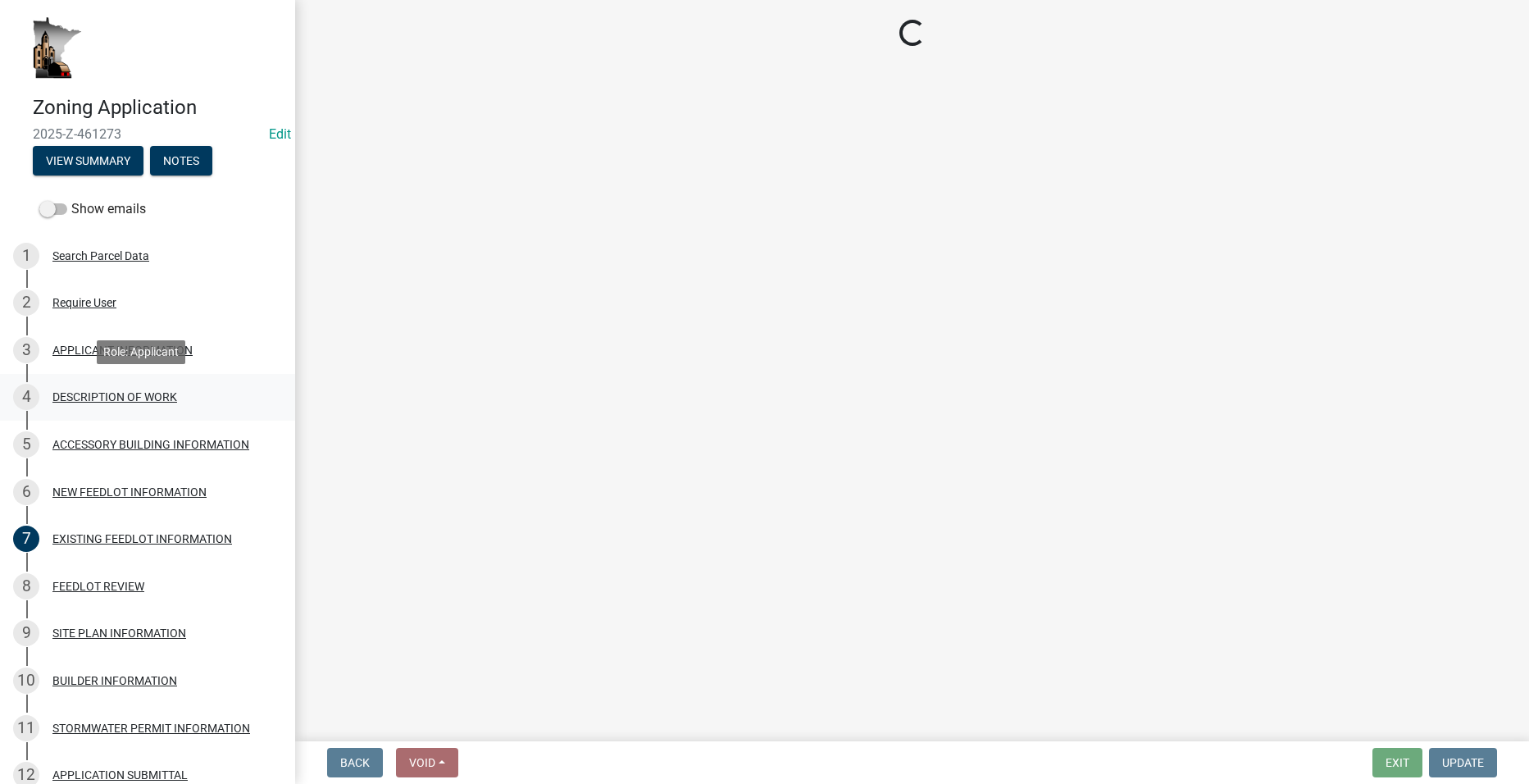
scroll to position [0, 0]
select select "b3a6beee-04a6-4ced-bc5d-3a63bafb7701"
select select "8a50126a-ac8f-44d1-8890-2a914b053a60"
select select "6fa3780f-5db1-4692-8b38-e5e5a086efc1"
select select "4bd12ca6-4a20-42a0-933f-fd6ef7b65674"
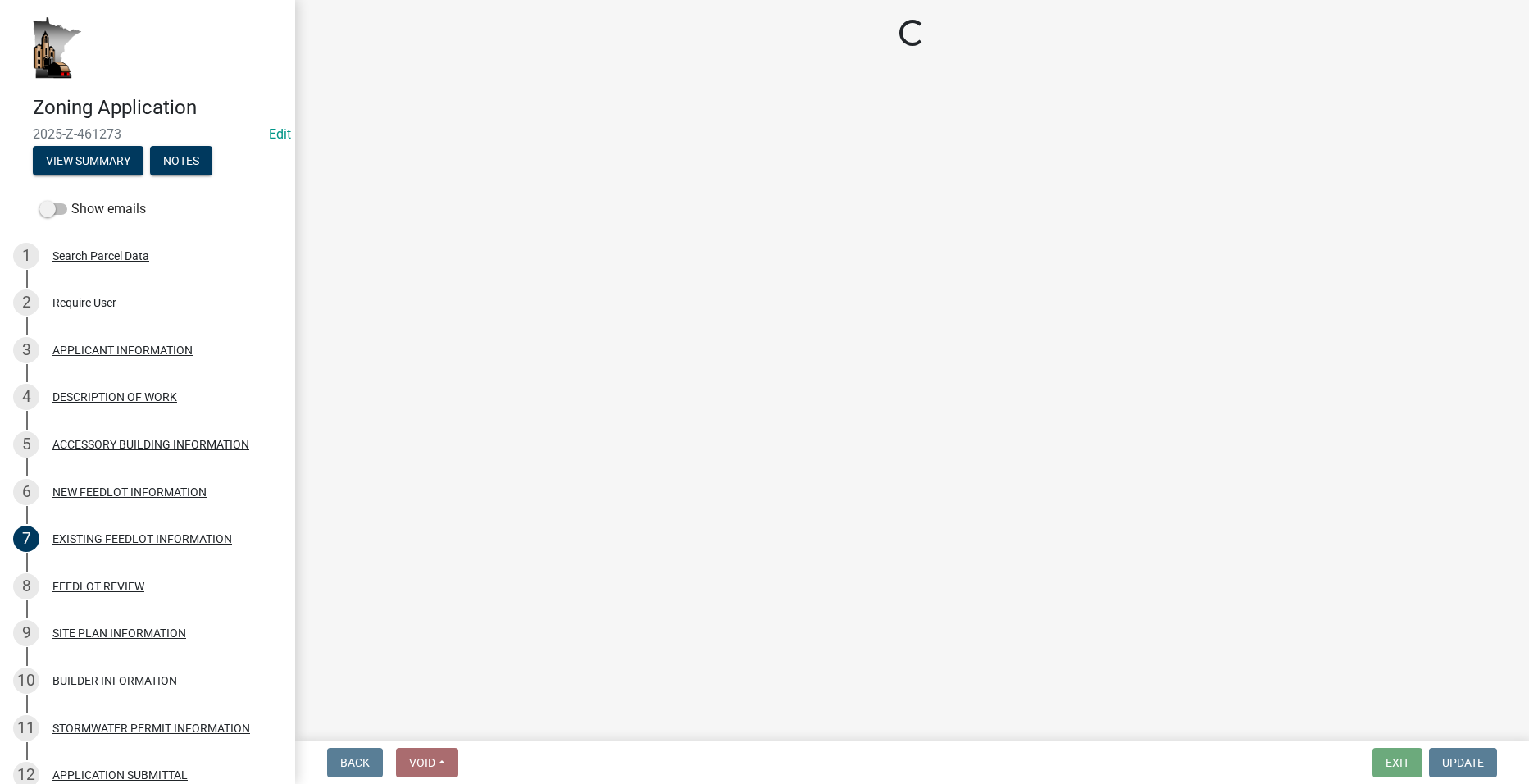
select select "865858fb-cec4-4771-ade1-629df977e661"
select select "c0af4bca-2ac9-43a4-954a-b6dfd2bb8fae"
select select "79149638-379e-4eb8-8707-a078303474c9"
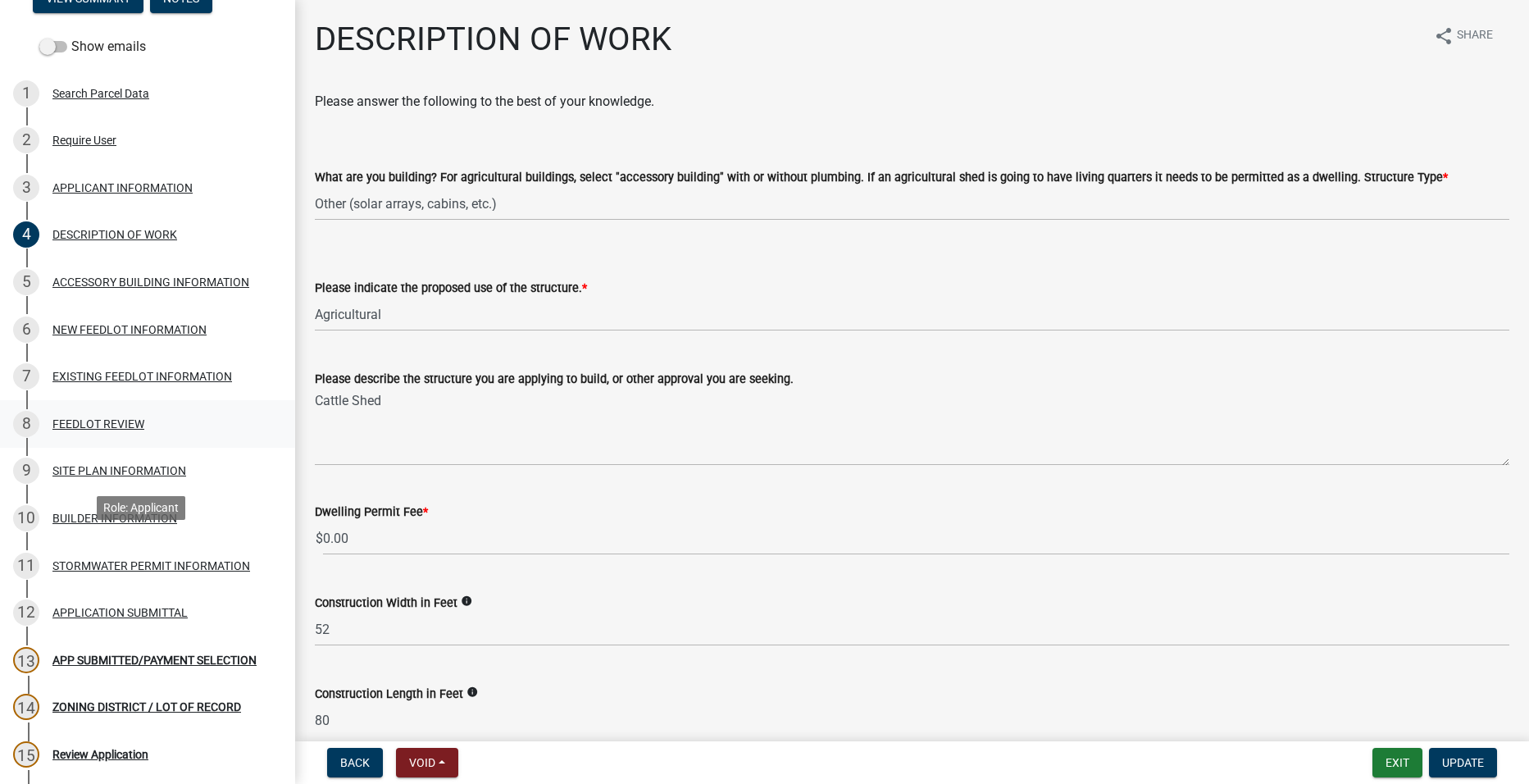
scroll to position [164, 0]
click at [114, 511] on div "BUILDER INFORMATION" at bounding box center [115, 515] width 124 height 11
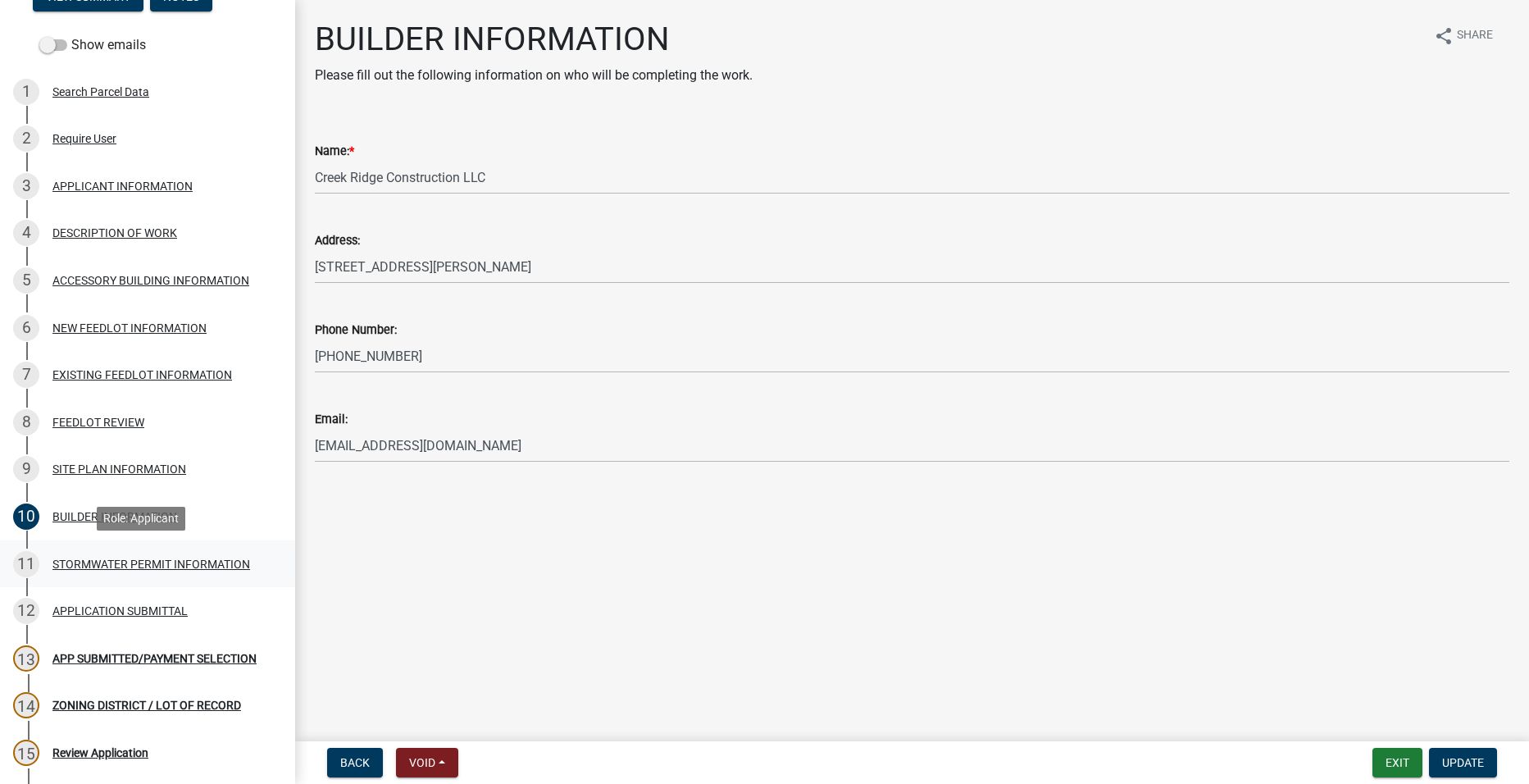
click at [125, 565] on div "STORMWATER PERMIT INFORMATION" at bounding box center [151, 563] width 198 height 11
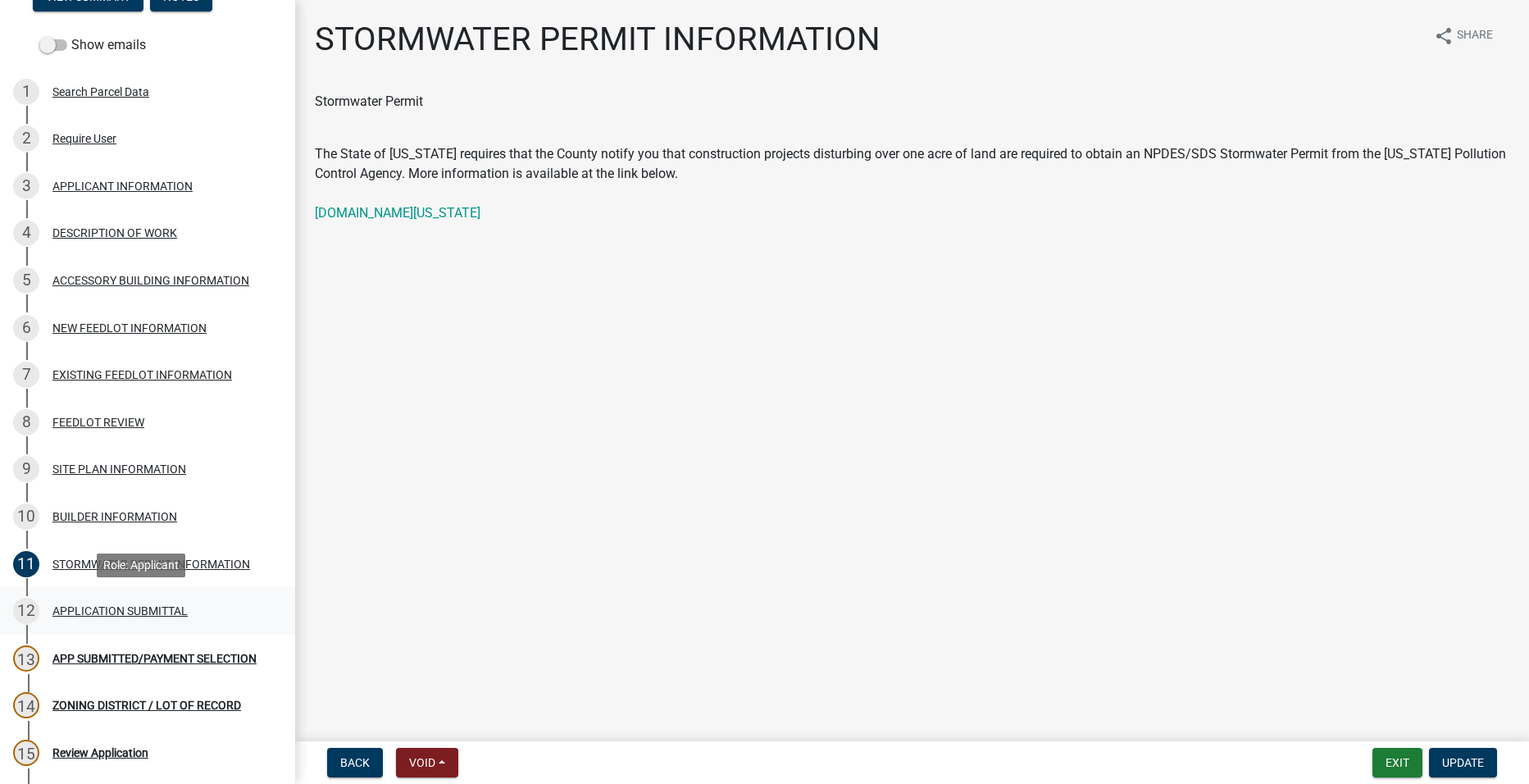
click at [131, 606] on div "APPLICATION SUBMITTAL" at bounding box center [120, 610] width 136 height 11
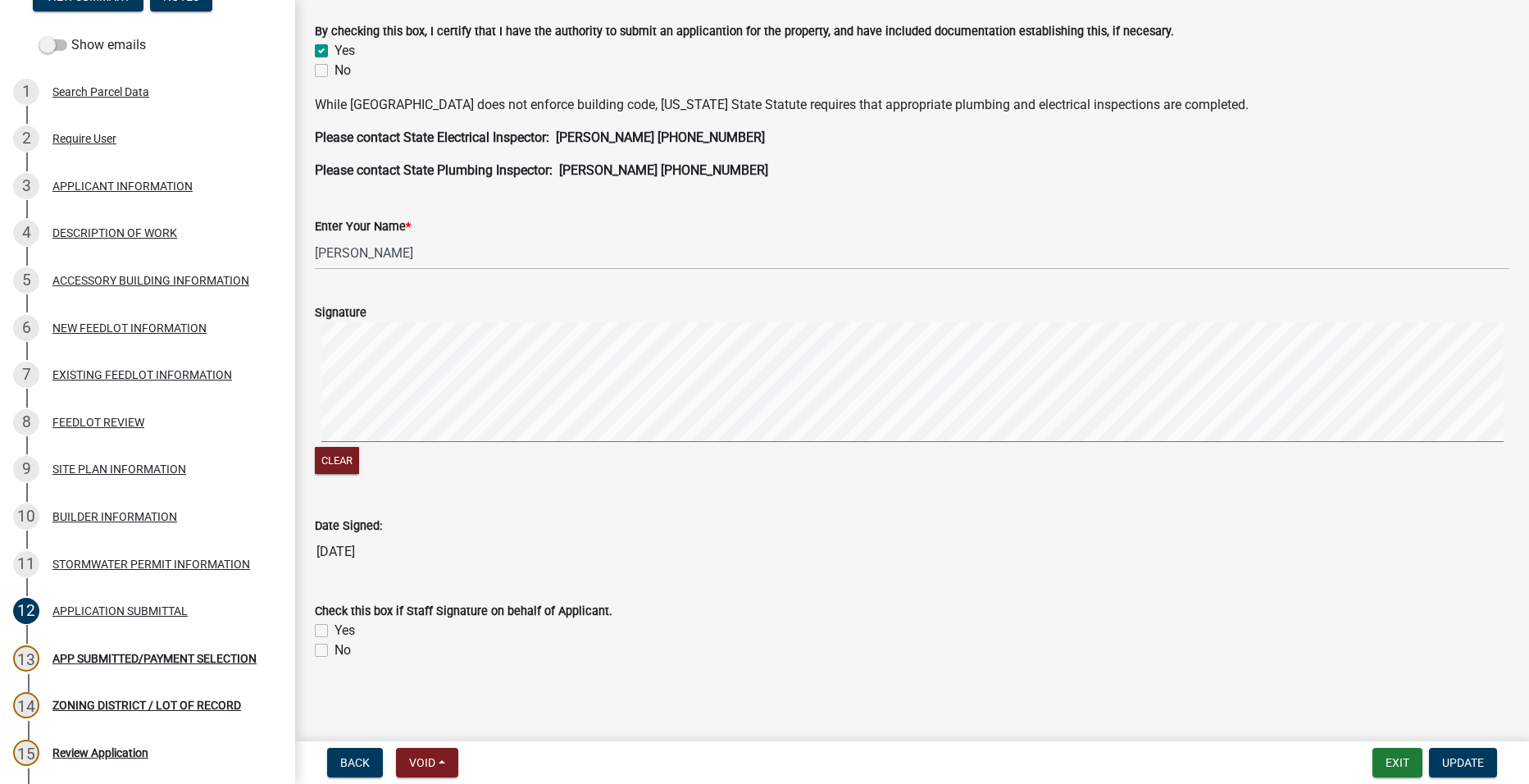
scroll to position [427, 0]
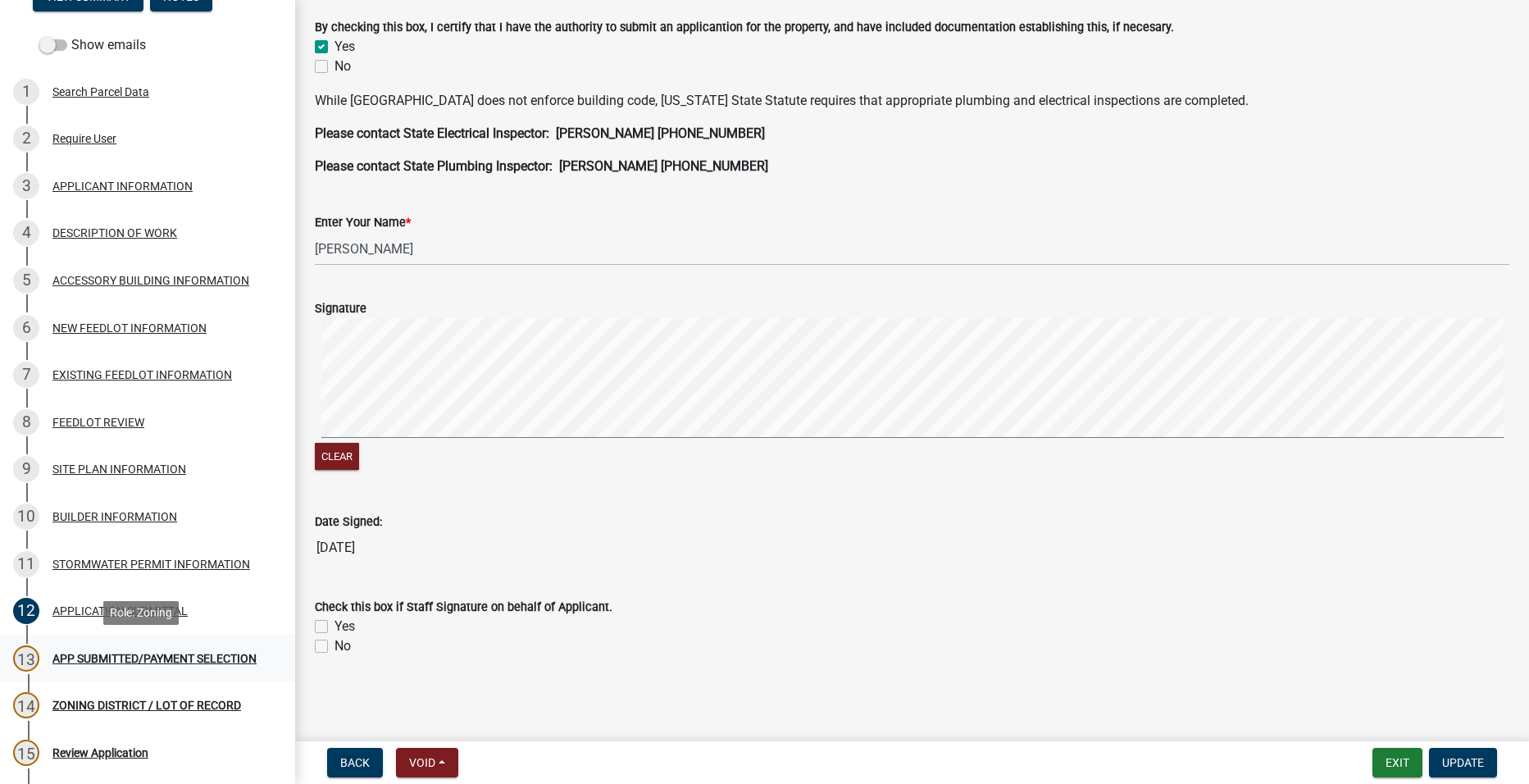
click at [85, 653] on div "APP SUBMITTED/PAYMENT SELECTION" at bounding box center [155, 658] width 204 height 11
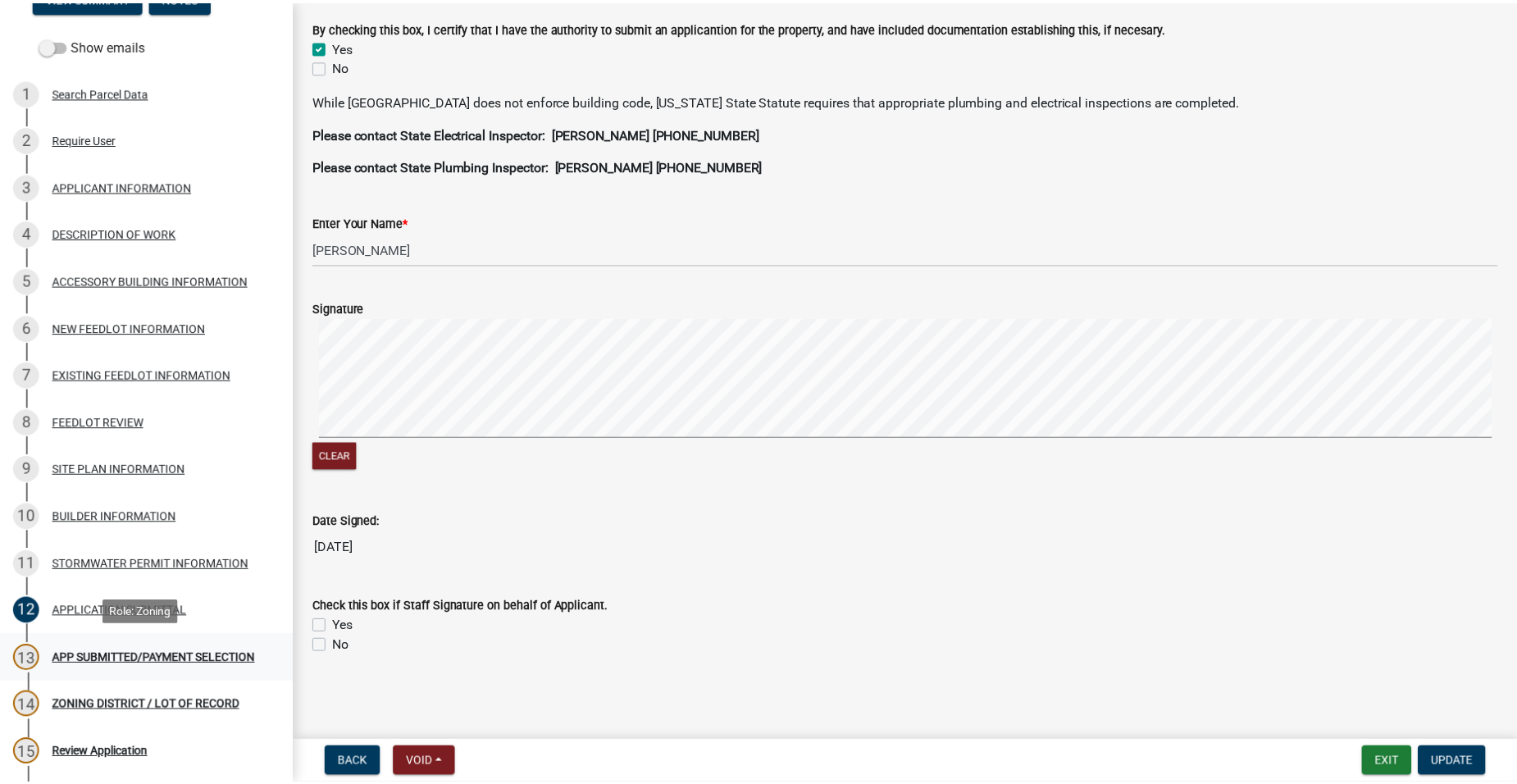
scroll to position [0, 0]
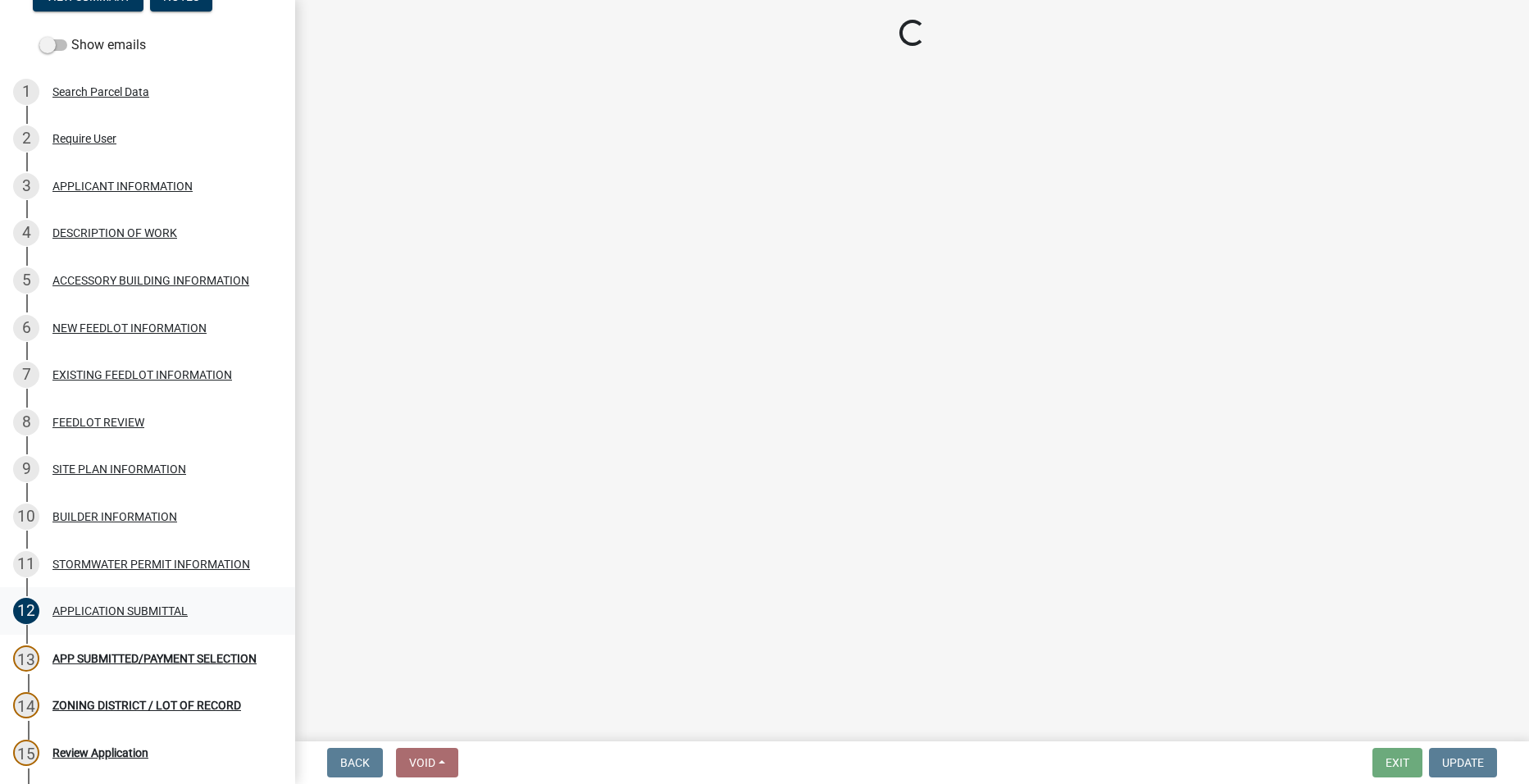
select select "2: 1"
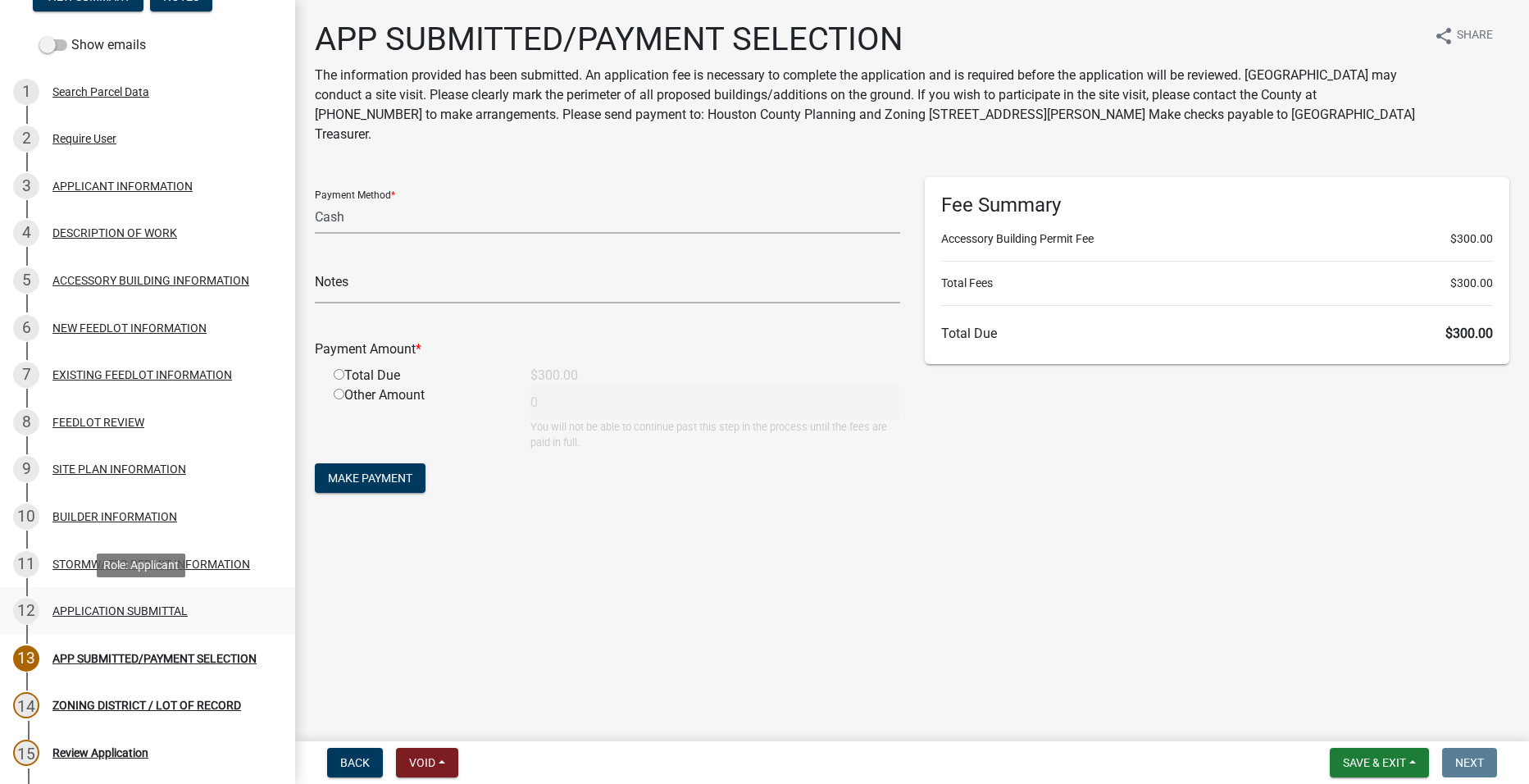
click at [100, 610] on div "APPLICATION SUBMITTAL" at bounding box center [120, 610] width 136 height 11
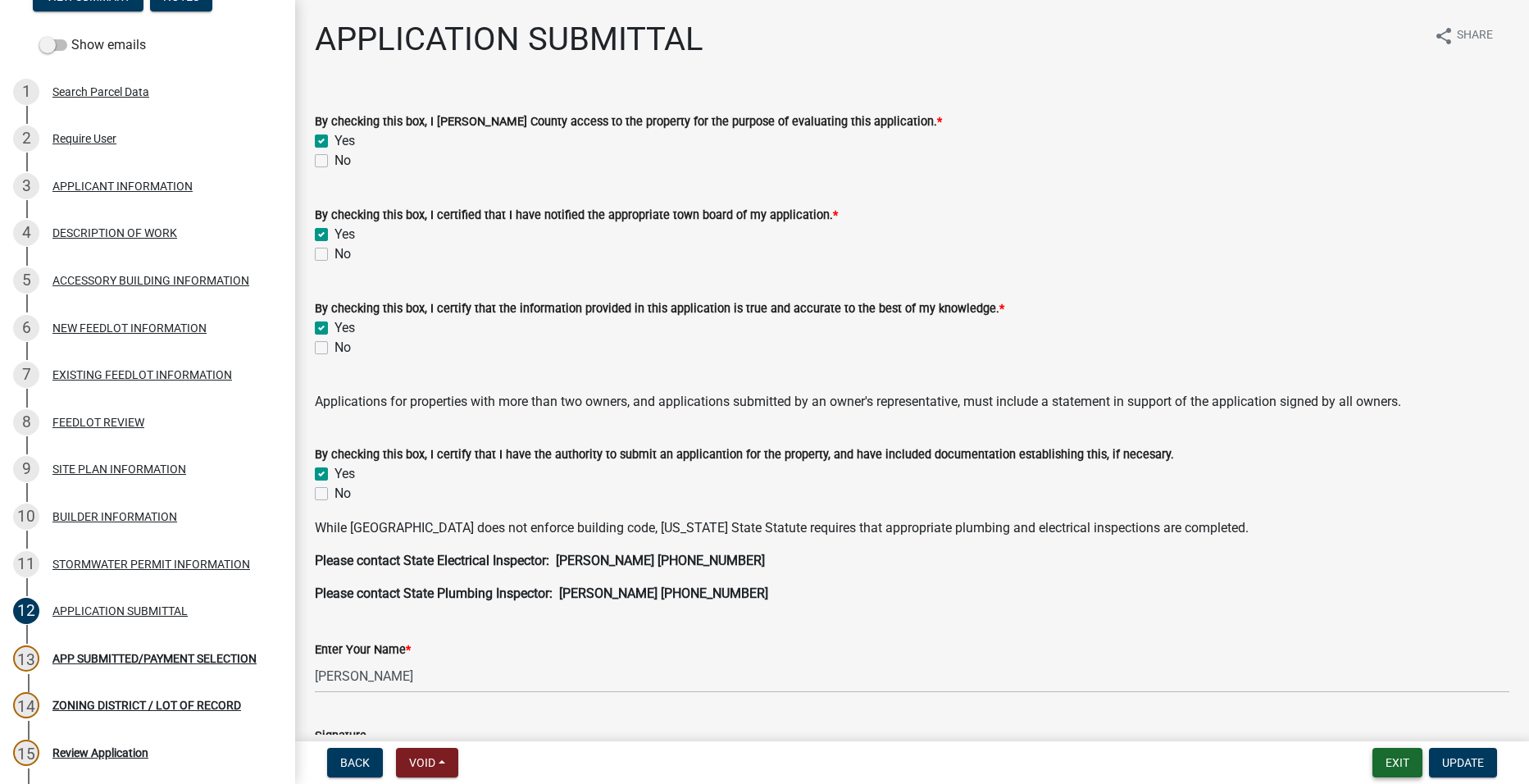
click at [1378, 758] on button "Exit" at bounding box center [1398, 762] width 50 height 29
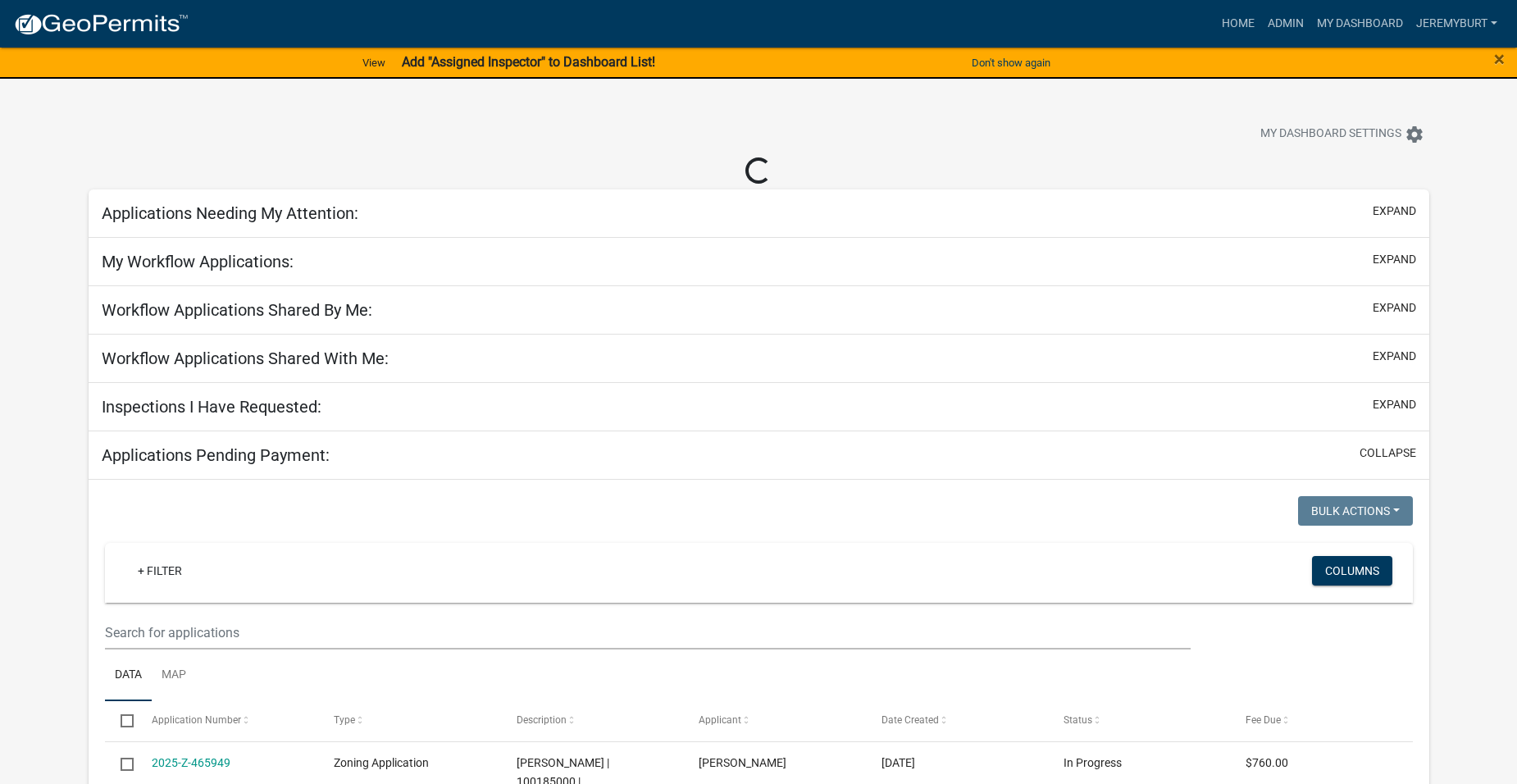
select select "1: 25"
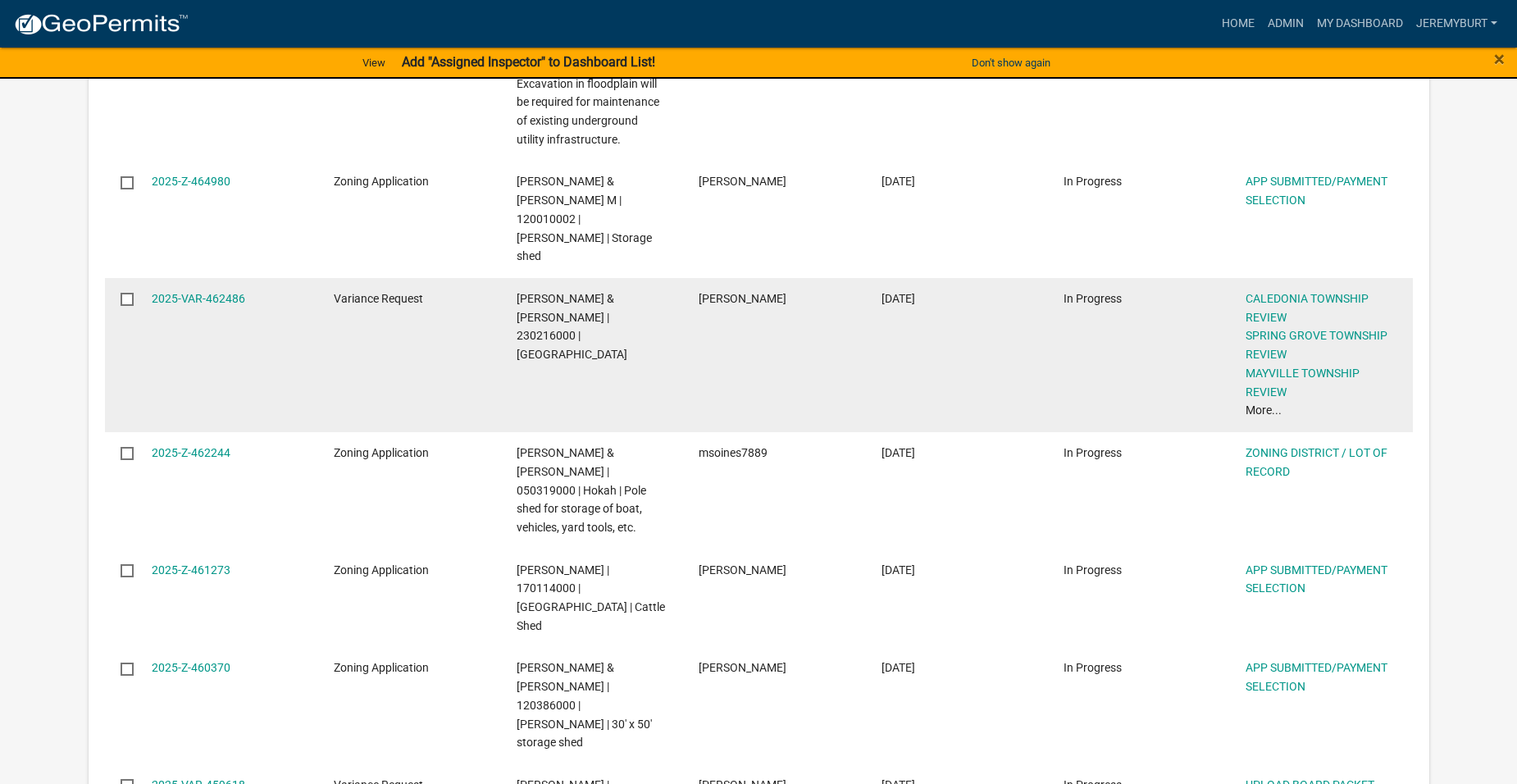
scroll to position [655, 0]
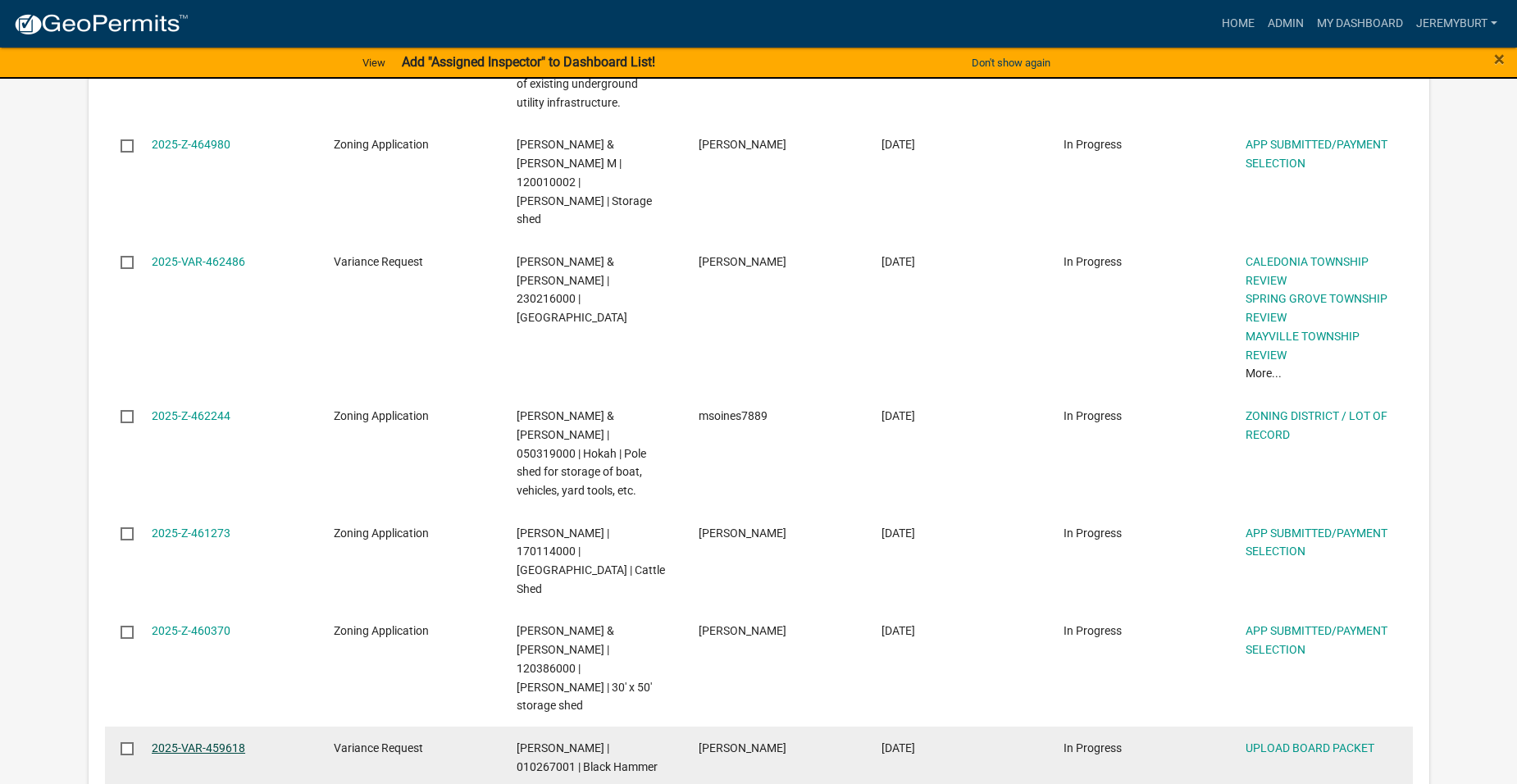
click at [185, 741] on link "2025-VAR-459618" at bounding box center [199, 747] width 93 height 13
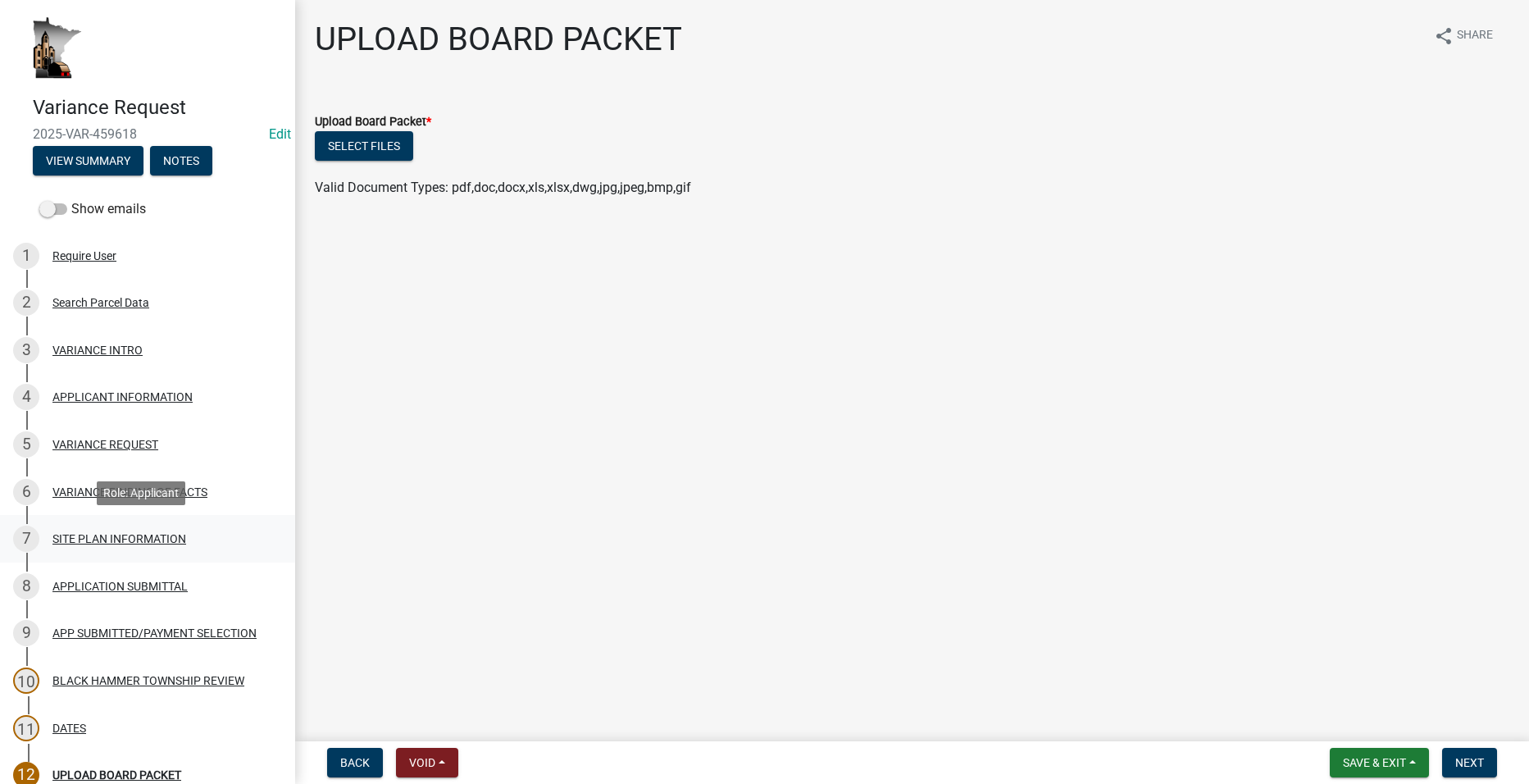
click at [130, 539] on div "SITE PLAN INFORMATION" at bounding box center [119, 538] width 134 height 11
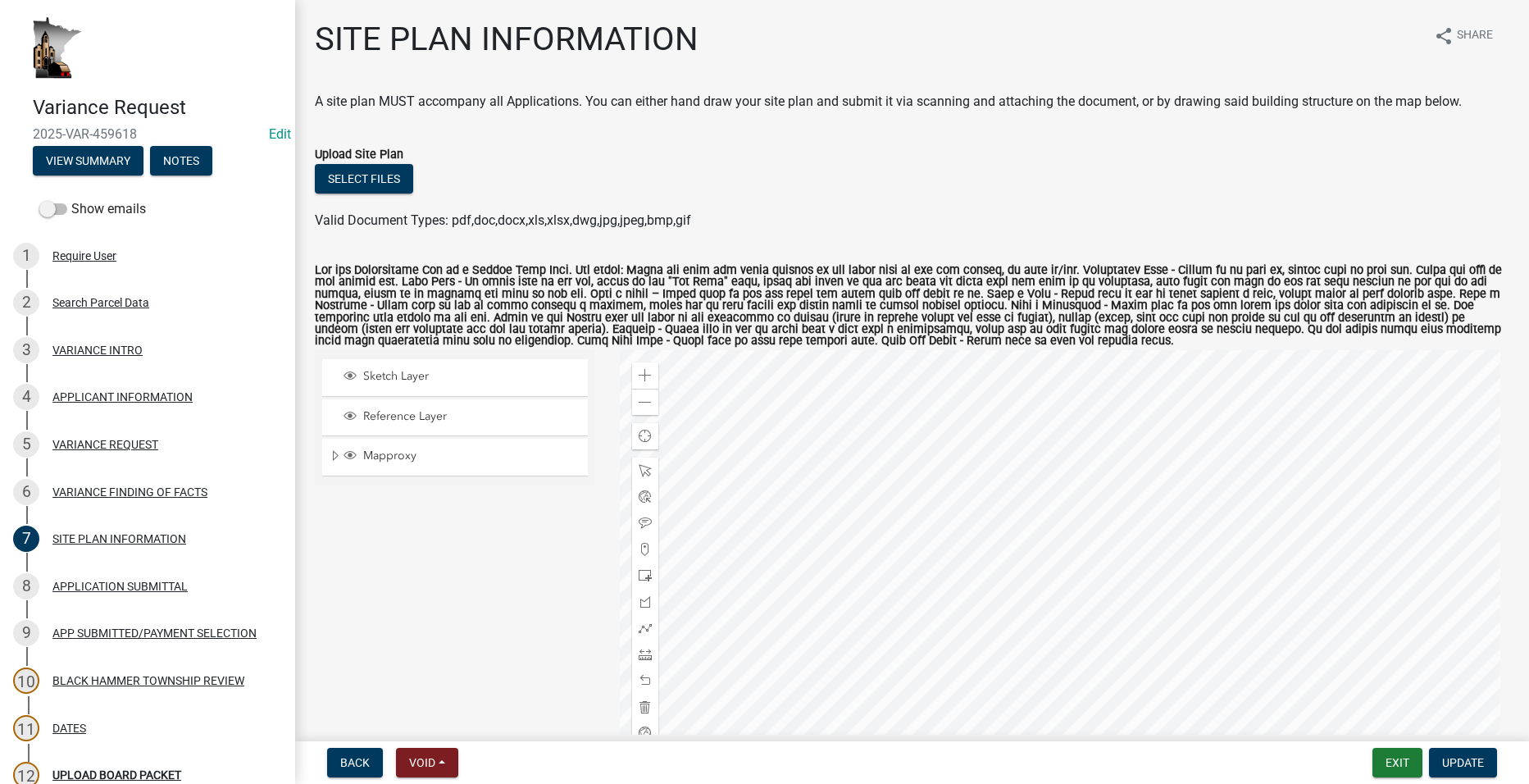
click at [929, 532] on div at bounding box center [1065, 554] width 890 height 410
click at [982, 519] on div at bounding box center [1065, 554] width 890 height 410
click at [927, 585] on div at bounding box center [1065, 554] width 890 height 410
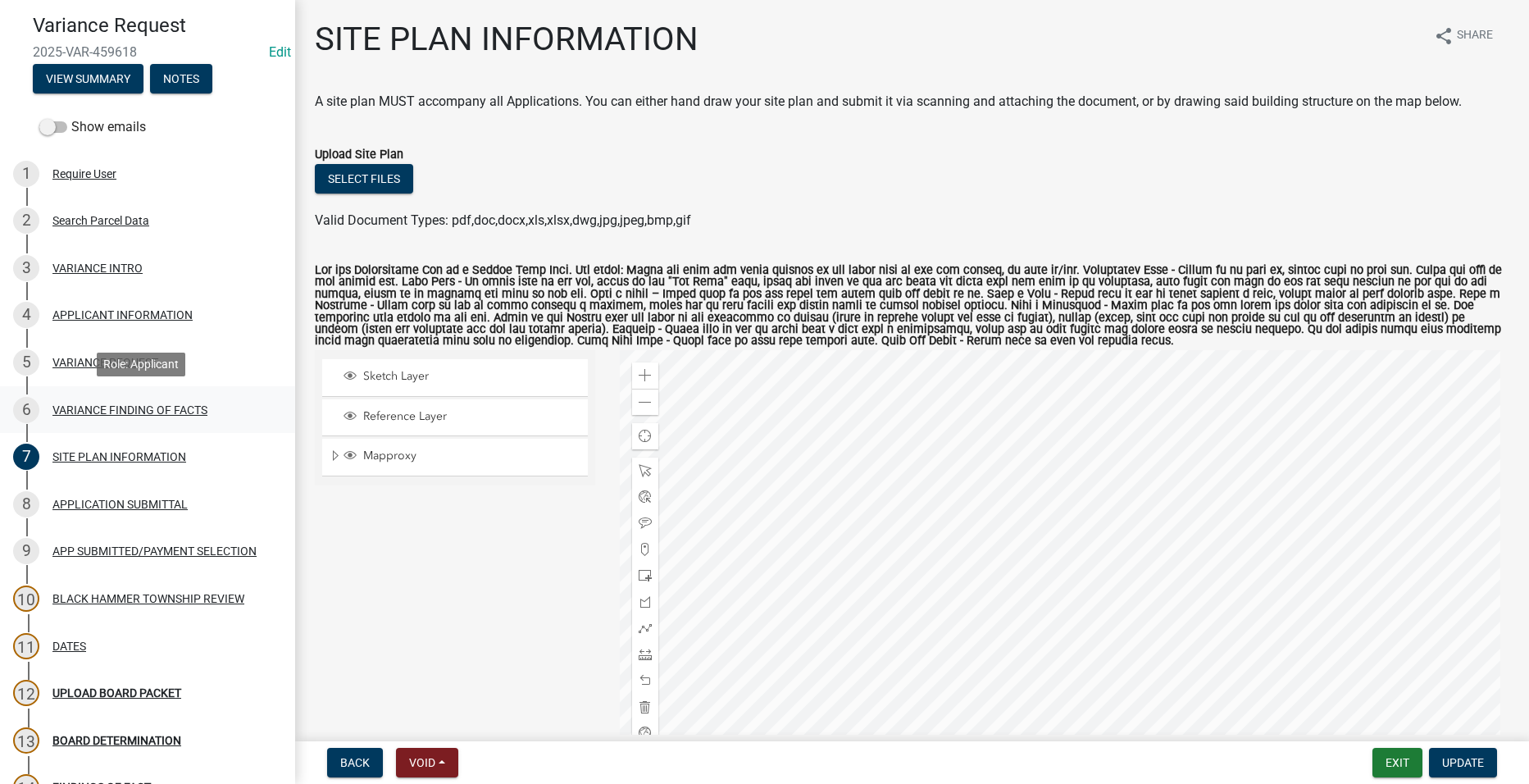
click at [89, 411] on div "VARIANCE FINDING OF FACTS" at bounding box center [130, 409] width 155 height 11
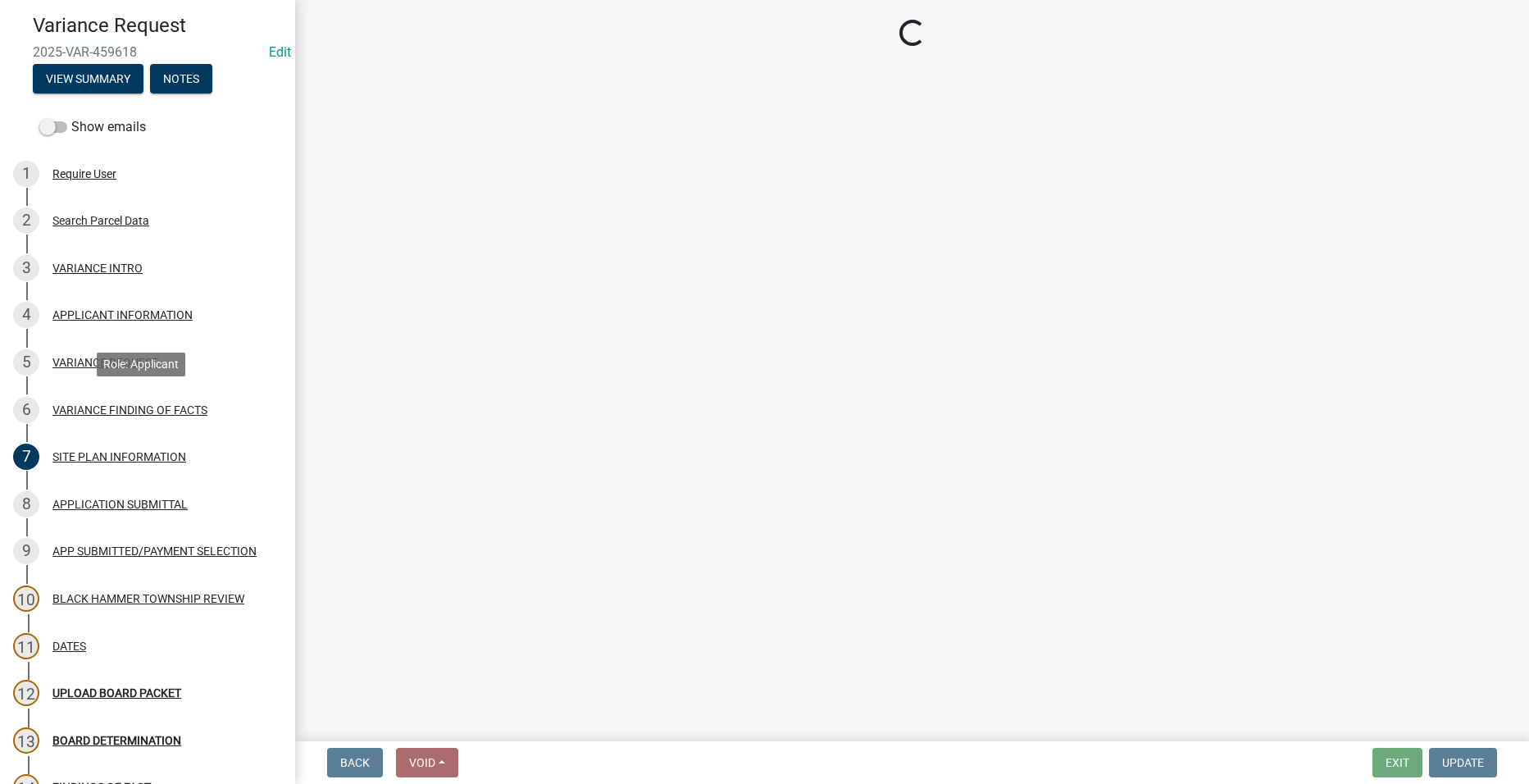
select select "e7339e75-e3d8-4c05-91a7-bbd42707347d"
select select "635aecb9-93f4-4782-a4af-22c7a8086bbc"
select select "aaa485d0-d801-4d37-bb7e-2a92079090af"
select select "7e69a0cc-1ed4-49c0-87fa-8a0d7a2511ee"
select select "9d1a8556-2236-4eff-a304-9686b271f591"
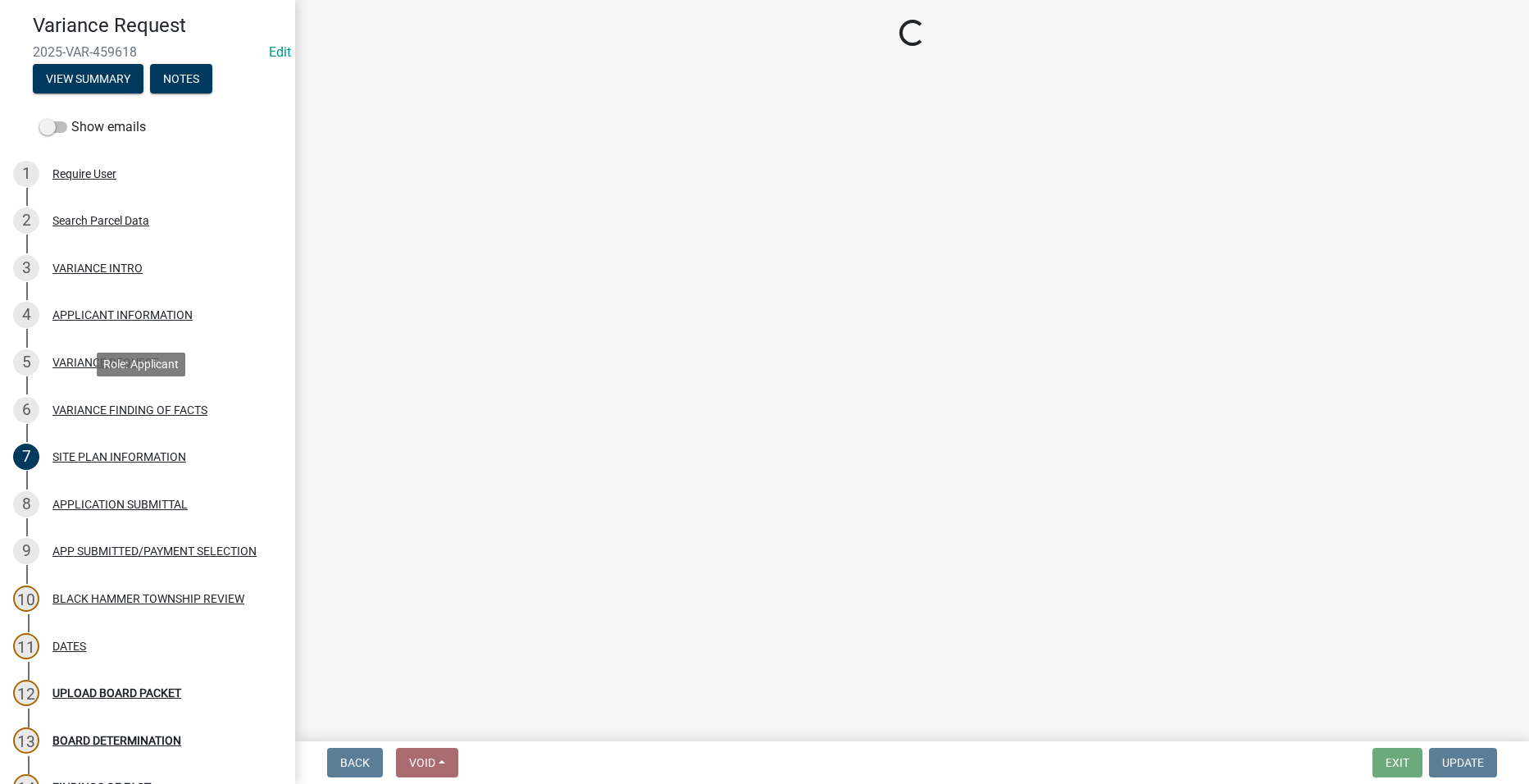
select select "a413aa95-8491-4462-9f66-41dd1c3ff77c"
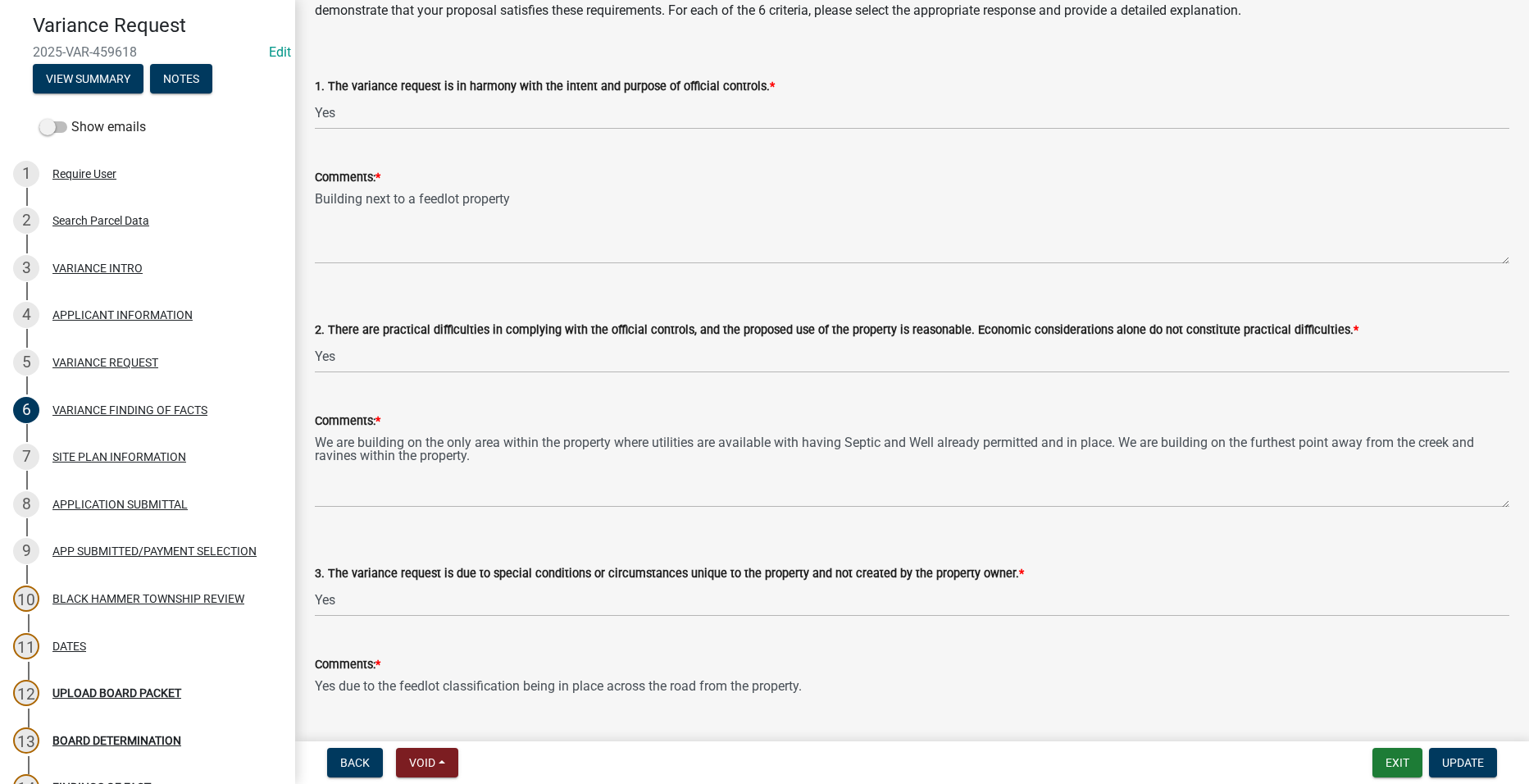
scroll to position [164, 0]
